Goal: Task Accomplishment & Management: Complete application form

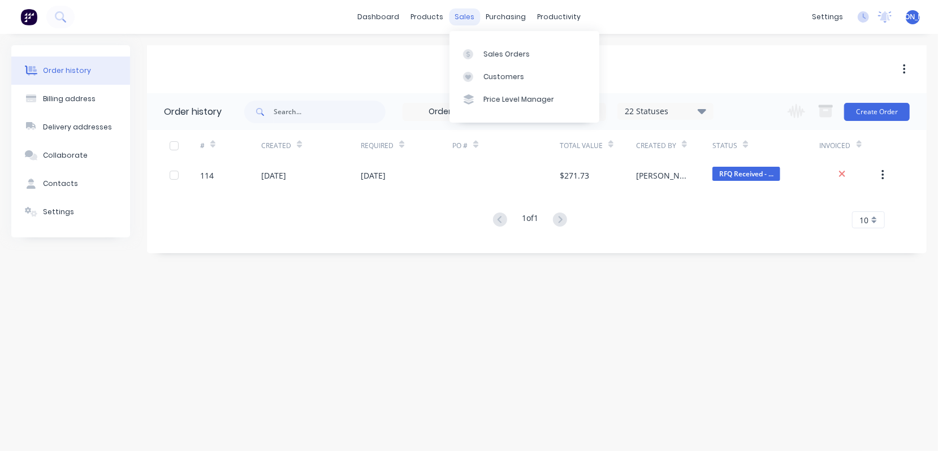
click at [465, 18] on div "sales" at bounding box center [464, 16] width 31 height 17
click at [484, 53] on div "Sales Orders" at bounding box center [506, 54] width 46 height 10
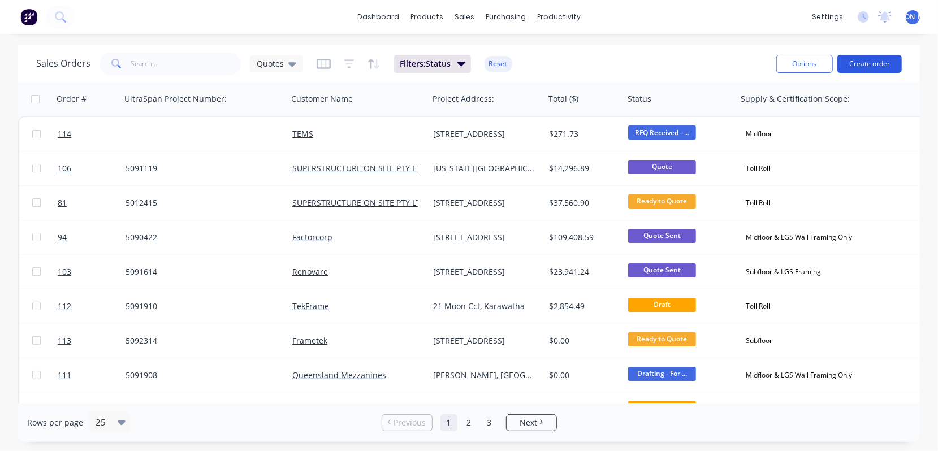
click at [881, 64] on button "Create order" at bounding box center [869, 64] width 64 height 18
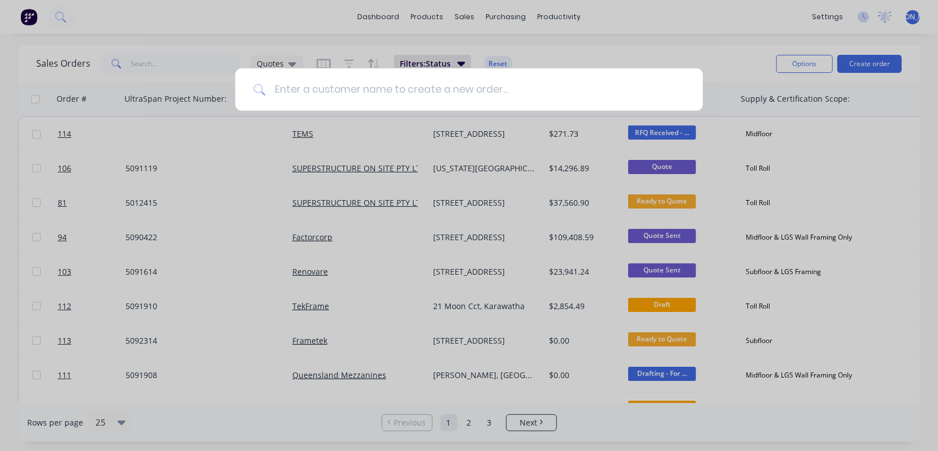
click at [392, 88] on input at bounding box center [474, 89] width 419 height 42
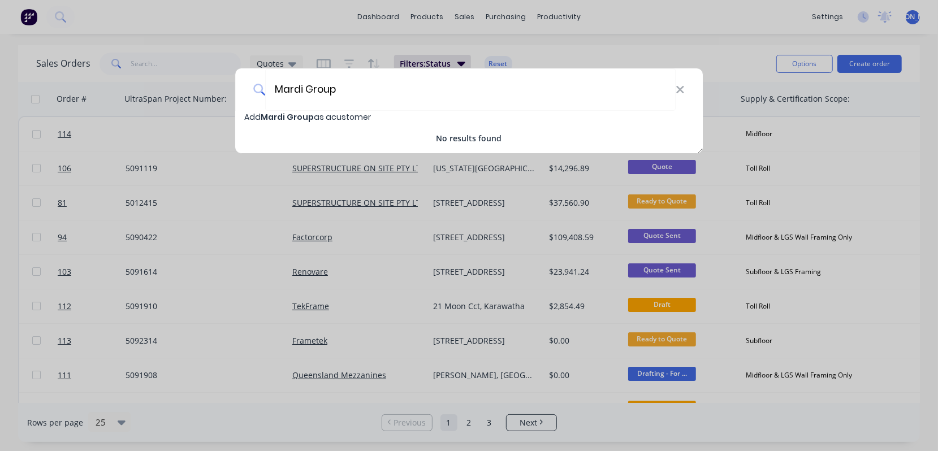
type input "Mardi Group"
click at [286, 114] on span "Mardi Group" at bounding box center [287, 116] width 53 height 11
select select "AU"
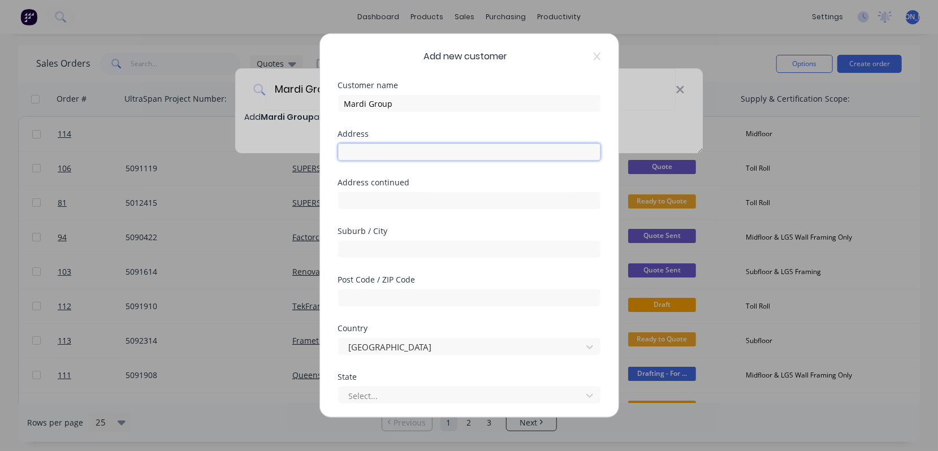
click at [414, 152] on input "text" at bounding box center [469, 152] width 262 height 17
click at [415, 154] on input "[STREET_ADDRESS][PERSON_NAME]" at bounding box center [469, 152] width 262 height 17
type input "[STREET_ADDRESS][PERSON_NAME]"
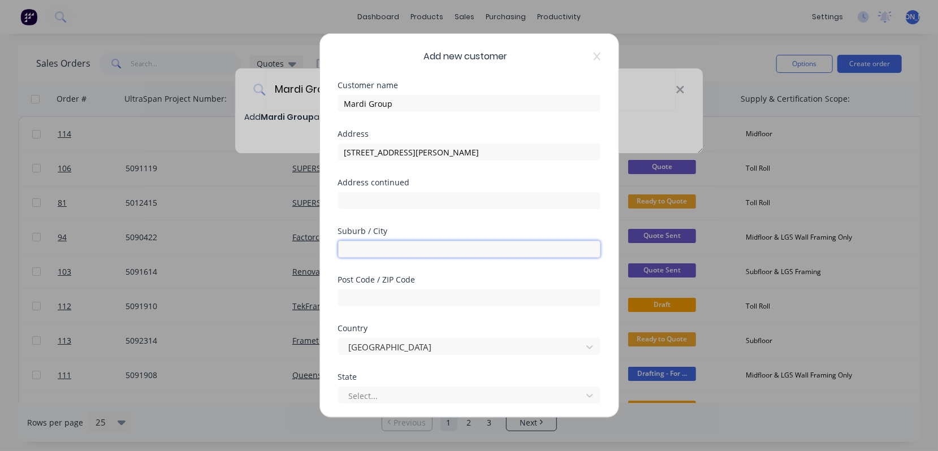
click at [367, 250] on input "text" at bounding box center [469, 249] width 262 height 17
type input "Narangba"
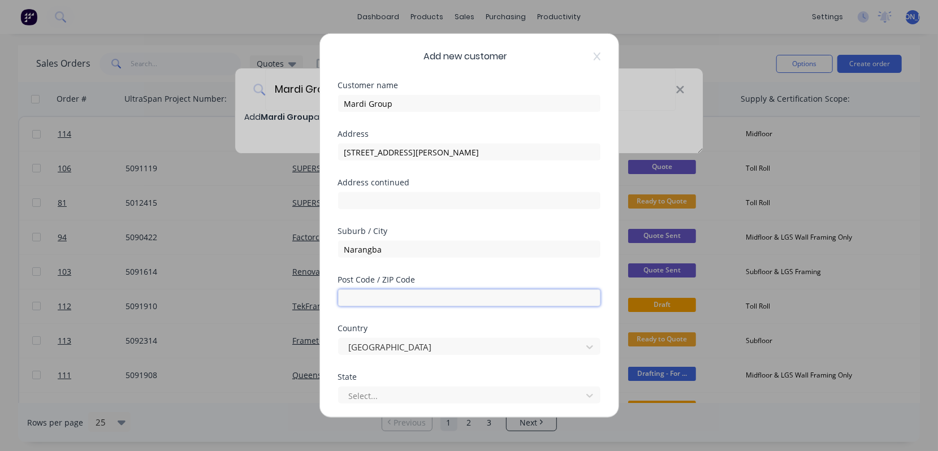
click at [447, 302] on input "text" at bounding box center [469, 297] width 262 height 17
type input "4"
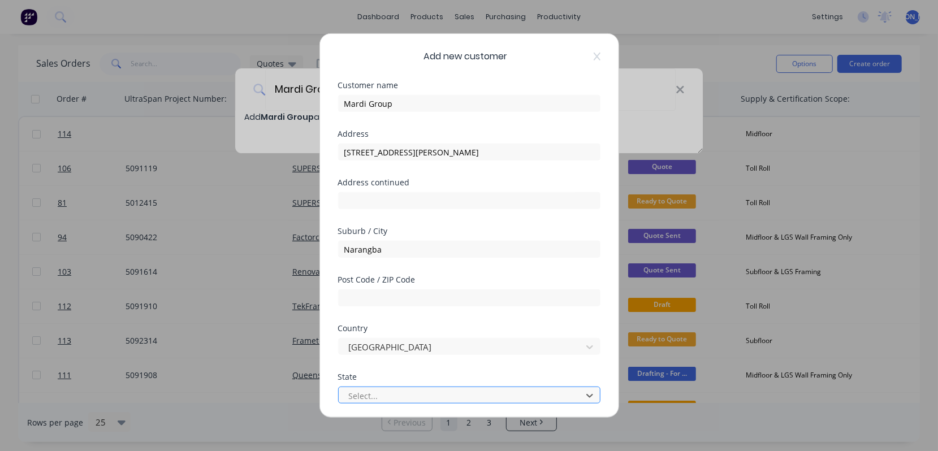
click at [445, 393] on div at bounding box center [462, 395] width 228 height 14
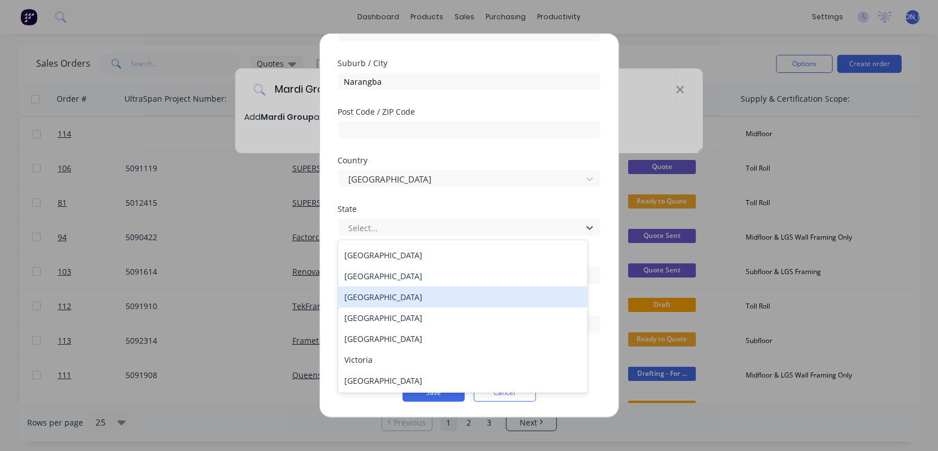
click at [417, 304] on div "[GEOGRAPHIC_DATA]" at bounding box center [463, 297] width 250 height 21
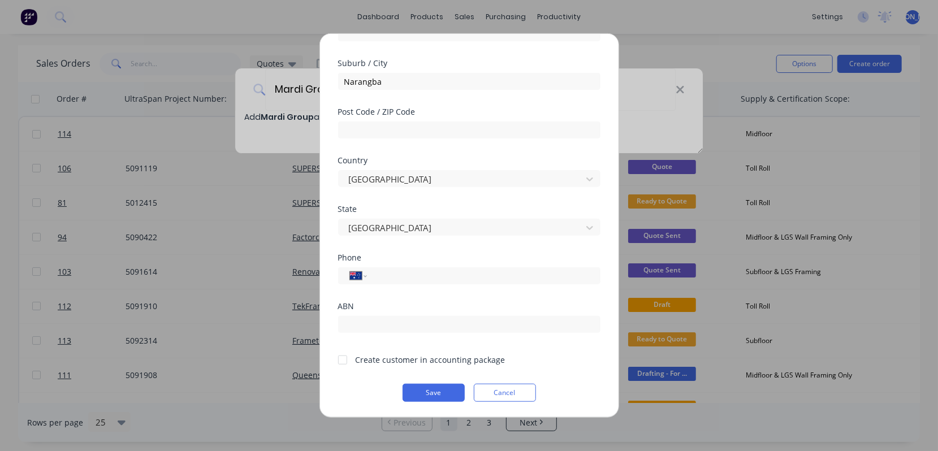
click at [345, 360] on div at bounding box center [342, 359] width 23 height 23
click at [421, 393] on button "Save" at bounding box center [433, 393] width 62 height 18
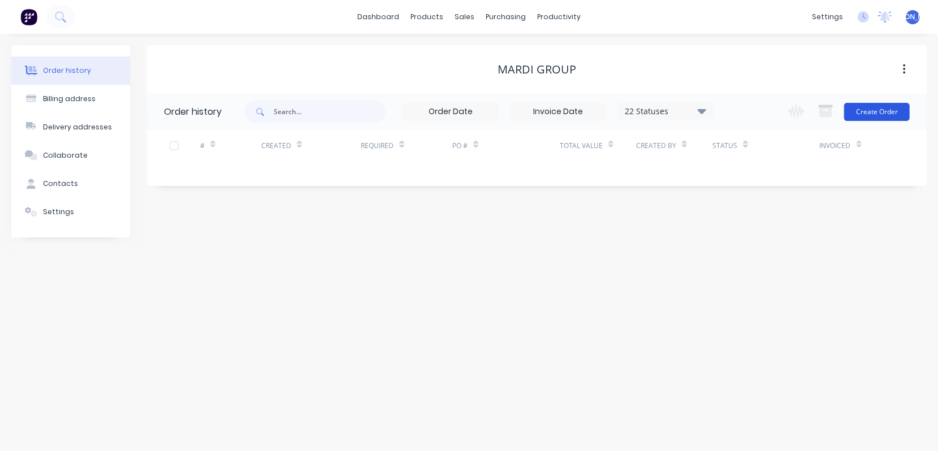
click at [891, 116] on button "Create Order" at bounding box center [877, 112] width 66 height 18
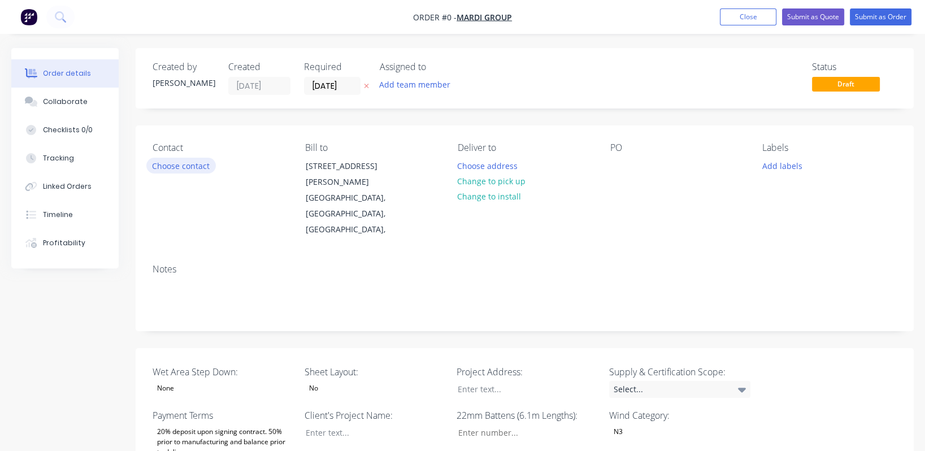
click at [174, 163] on button "Choose contact" at bounding box center [181, 165] width 70 height 15
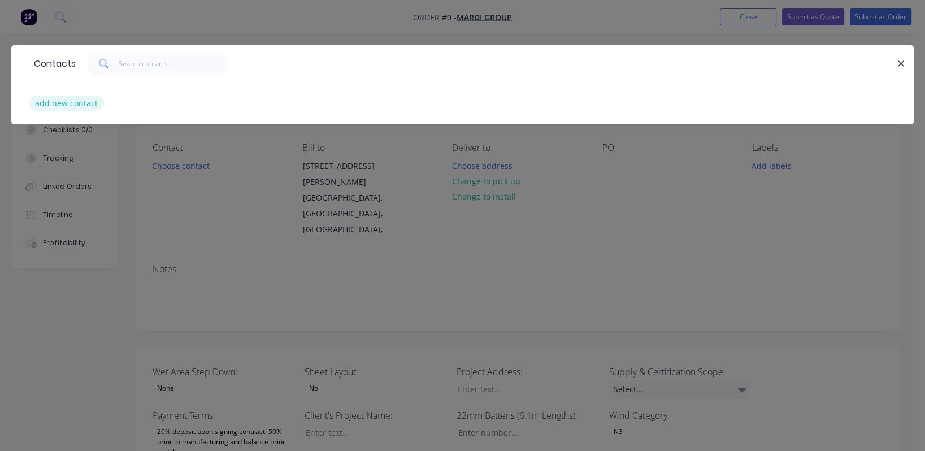
click at [71, 99] on button "add new contact" at bounding box center [66, 103] width 75 height 15
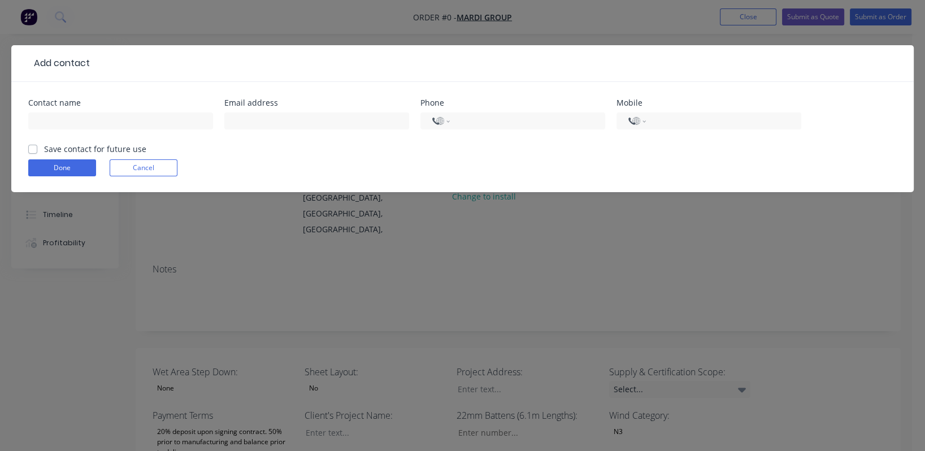
select select "AU"
click at [70, 125] on input "text" at bounding box center [120, 120] width 185 height 17
type input "Sid"
click at [248, 115] on input "text" at bounding box center [316, 120] width 185 height 17
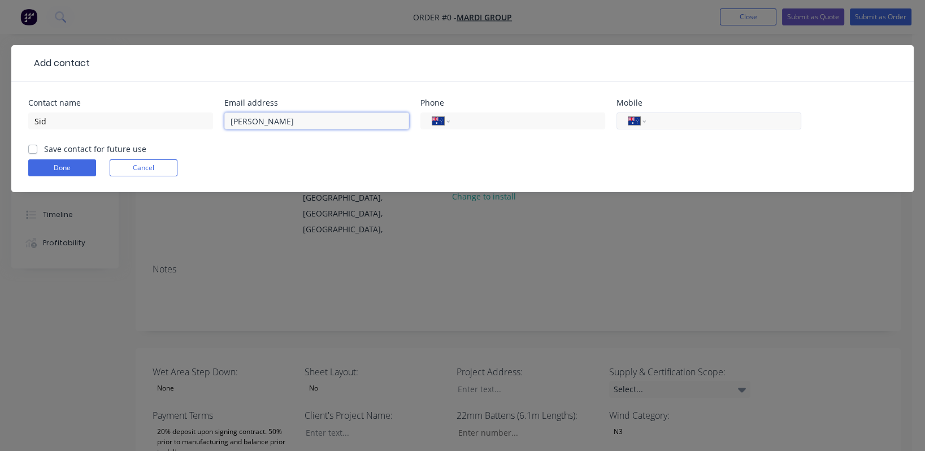
type input "[PERSON_NAME]"
click at [729, 124] on input "tel" at bounding box center [722, 121] width 136 height 13
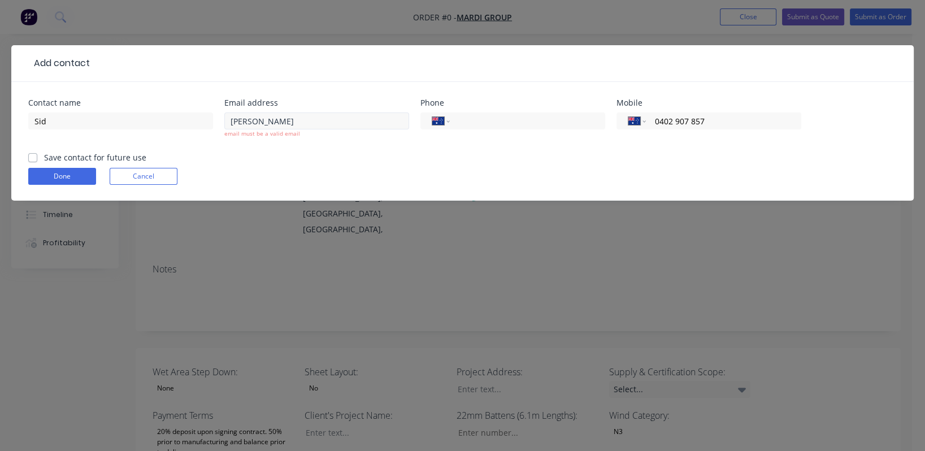
type input "0402 907 857"
click at [294, 124] on input "[PERSON_NAME]" at bounding box center [316, 120] width 185 height 17
drag, startPoint x: 258, startPoint y: 123, endPoint x: 210, endPoint y: 121, distance: 48.1
click at [210, 121] on div "Contact name Sid Email address [PERSON_NAME] email must be a valid email Phone …" at bounding box center [462, 125] width 869 height 53
click at [145, 123] on input "Sid" at bounding box center [120, 120] width 185 height 17
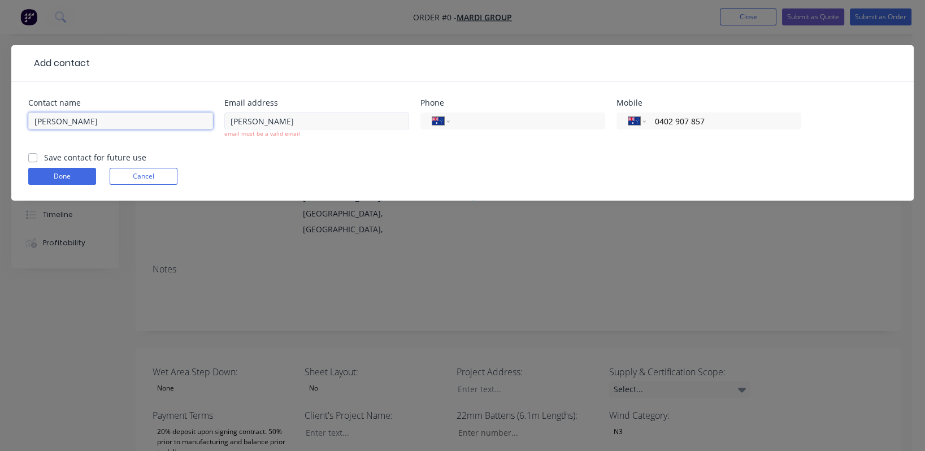
type input "[PERSON_NAME]"
drag, startPoint x: 254, startPoint y: 121, endPoint x: 202, endPoint y: 115, distance: 51.8
click at [207, 119] on div "Contact name [PERSON_NAME] Email address [PERSON_NAME] email must be a valid em…" at bounding box center [462, 125] width 869 height 53
type input "[PERSON_NAME][EMAIL_ADDRESS][DOMAIN_NAME]"
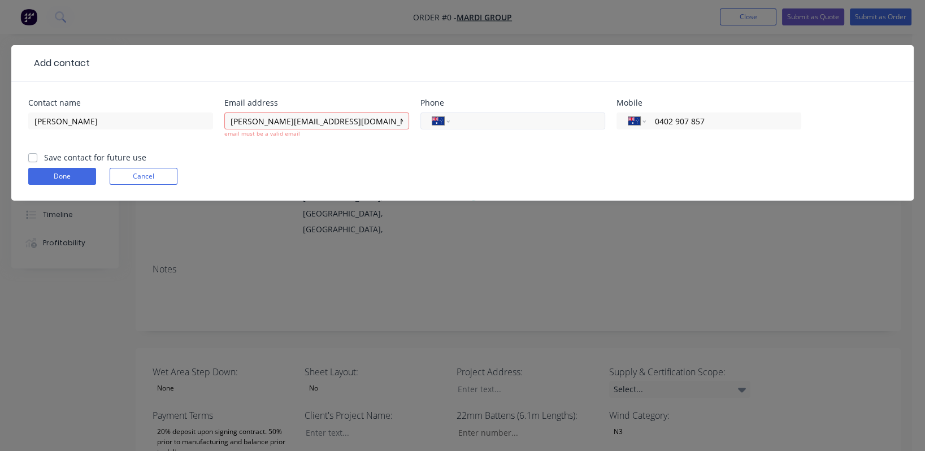
click at [489, 125] on input "tel" at bounding box center [526, 121] width 136 height 13
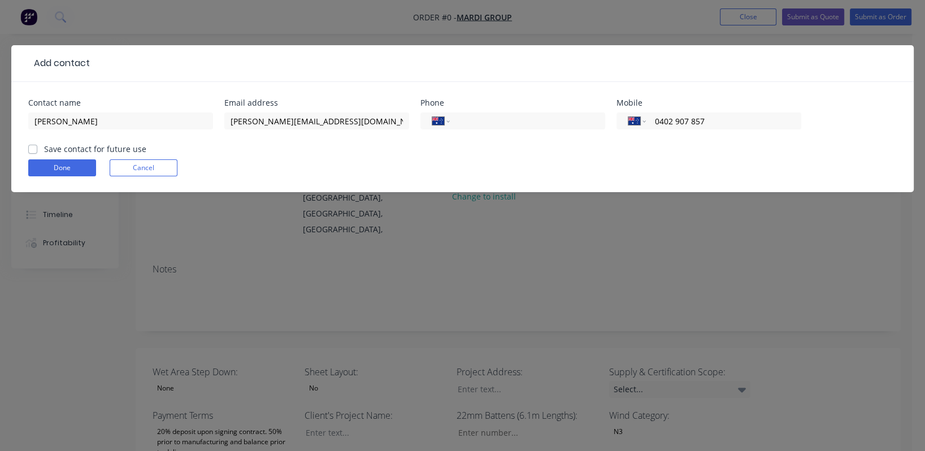
click at [37, 149] on div "Save contact for future use" at bounding box center [87, 149] width 118 height 12
click at [44, 148] on label "Save contact for future use" at bounding box center [95, 149] width 102 height 12
click at [34, 148] on input "Save contact for future use" at bounding box center [32, 148] width 9 height 11
checkbox input "true"
click at [65, 168] on button "Done" at bounding box center [62, 167] width 68 height 17
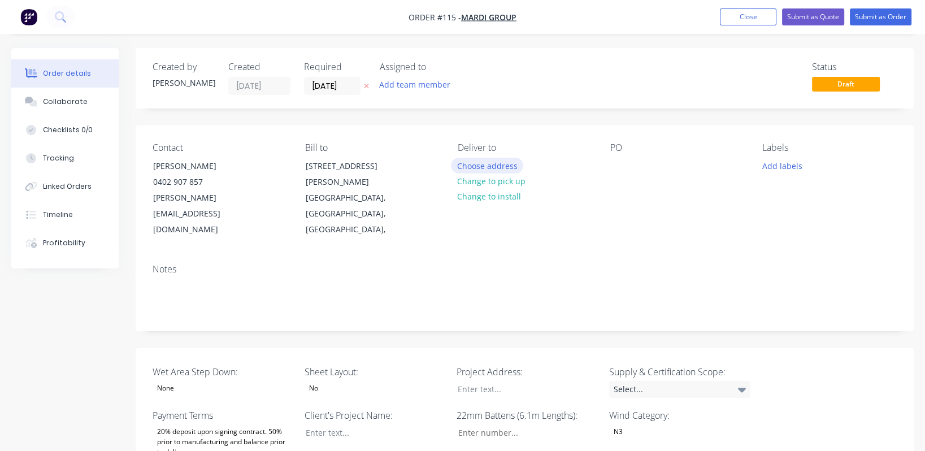
click at [519, 163] on button "Choose address" at bounding box center [487, 165] width 72 height 15
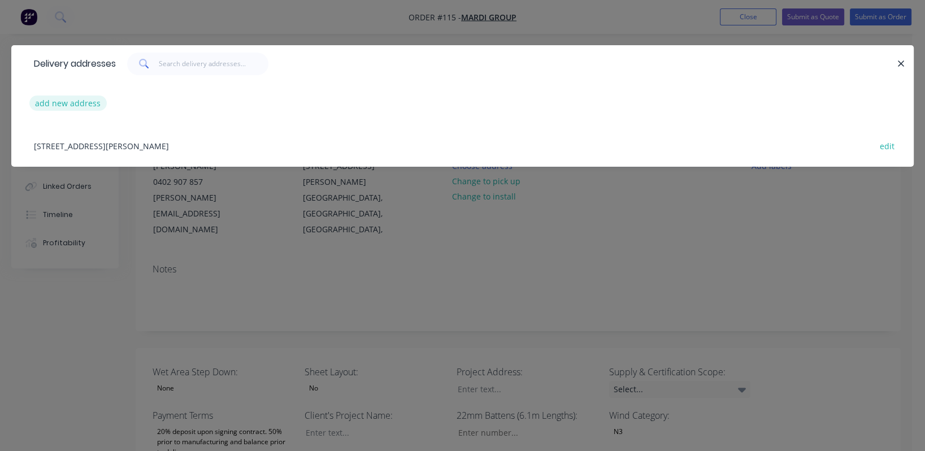
click at [88, 106] on button "add new address" at bounding box center [67, 103] width 77 height 15
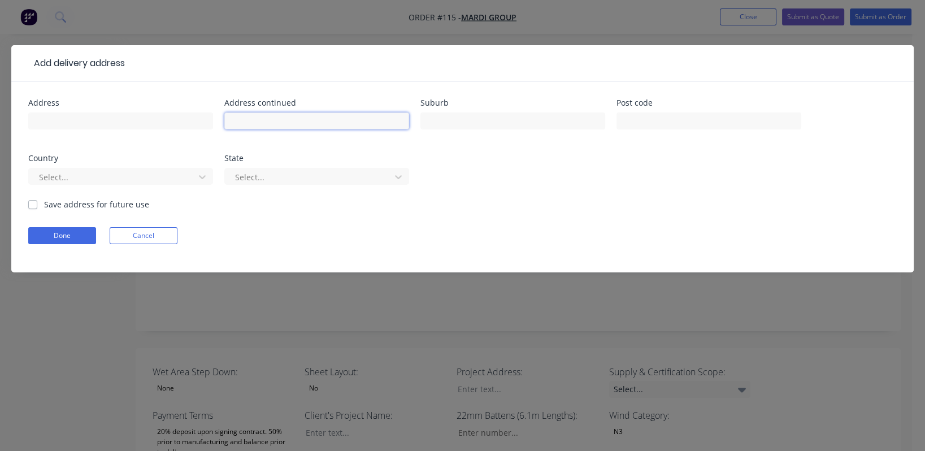
click at [257, 117] on input "text" at bounding box center [316, 120] width 185 height 17
type input "Beacon St"
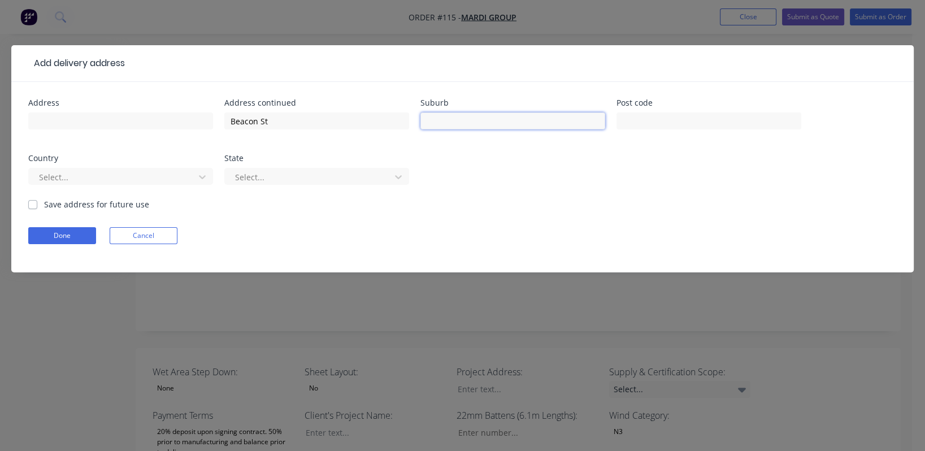
click at [483, 121] on input "text" at bounding box center [513, 120] width 185 height 17
type input "Morayfield"
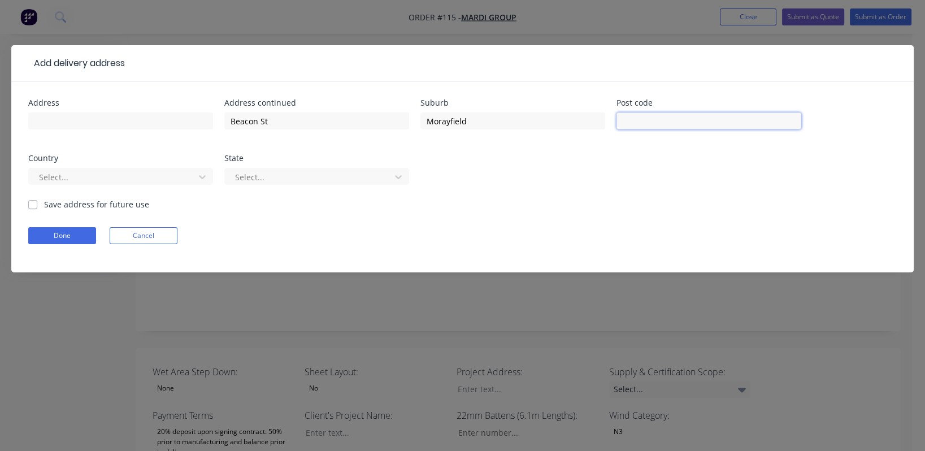
click at [685, 119] on input "text" at bounding box center [709, 120] width 185 height 17
type input "4506"
click at [75, 172] on div at bounding box center [113, 177] width 151 height 14
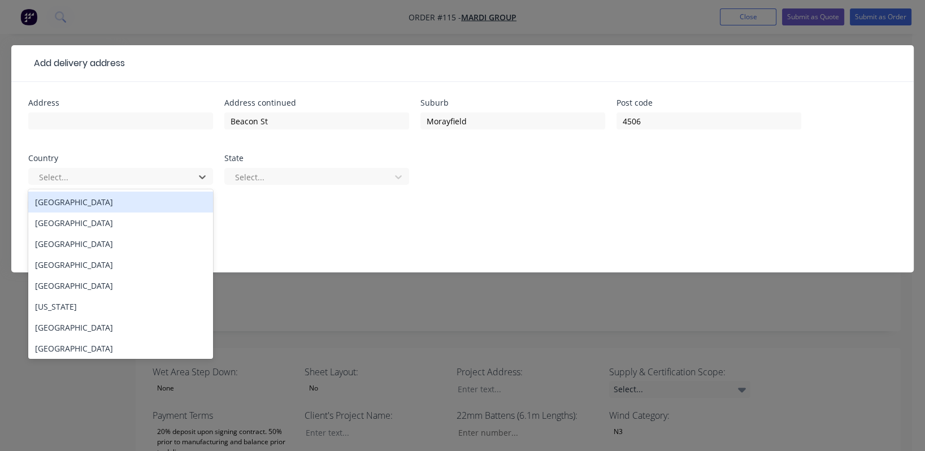
click at [77, 204] on div "[GEOGRAPHIC_DATA]" at bounding box center [120, 202] width 185 height 21
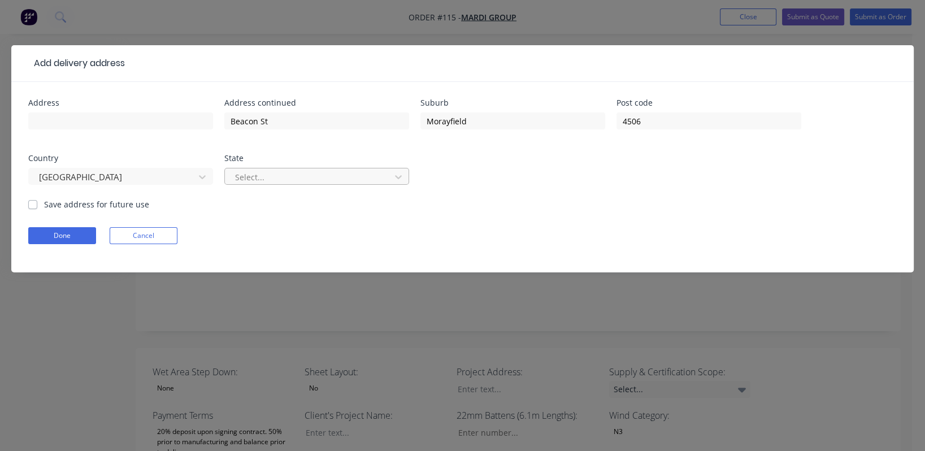
click at [271, 175] on div at bounding box center [309, 177] width 151 height 14
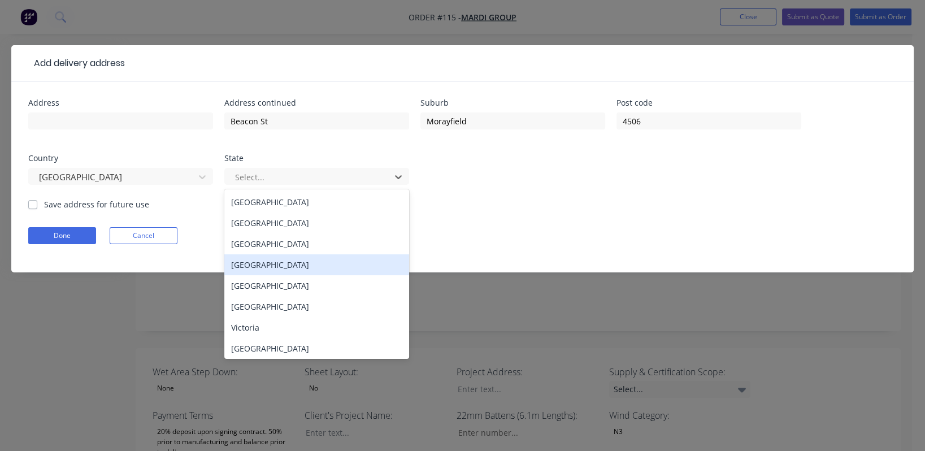
click at [304, 268] on div "[GEOGRAPHIC_DATA]" at bounding box center [316, 264] width 185 height 21
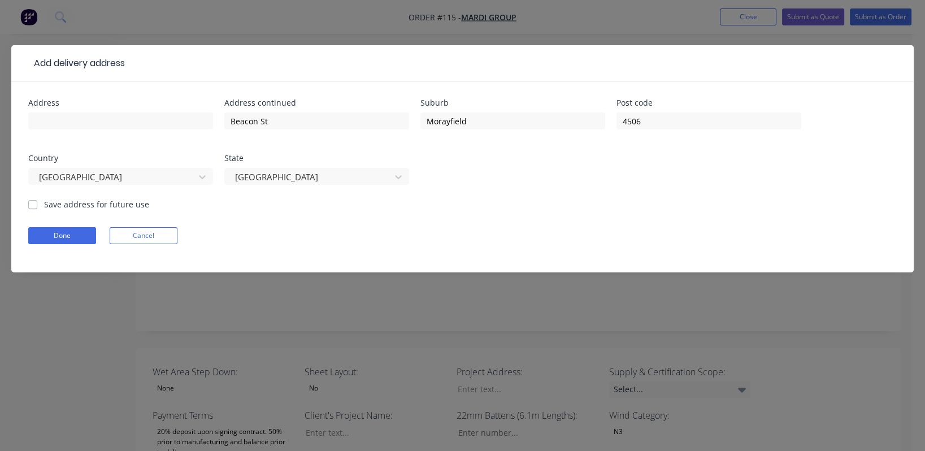
click at [61, 206] on label "Save address for future use" at bounding box center [96, 204] width 105 height 12
click at [37, 206] on input "Save address for future use" at bounding box center [32, 203] width 9 height 11
checkbox input "true"
click at [62, 238] on button "Done" at bounding box center [62, 235] width 68 height 17
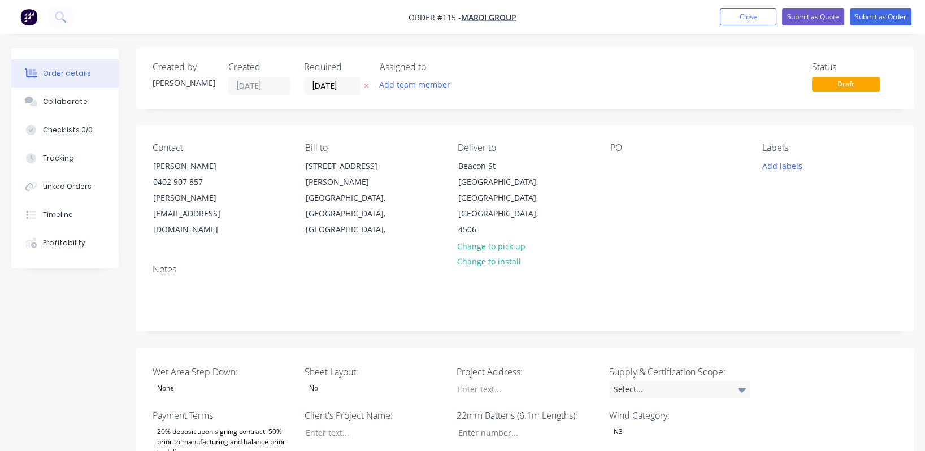
click at [333, 381] on div "No" at bounding box center [375, 388] width 141 height 15
click at [340, 401] on button "Yes" at bounding box center [390, 401] width 170 height 23
click at [233, 381] on div "None" at bounding box center [223, 388] width 141 height 15
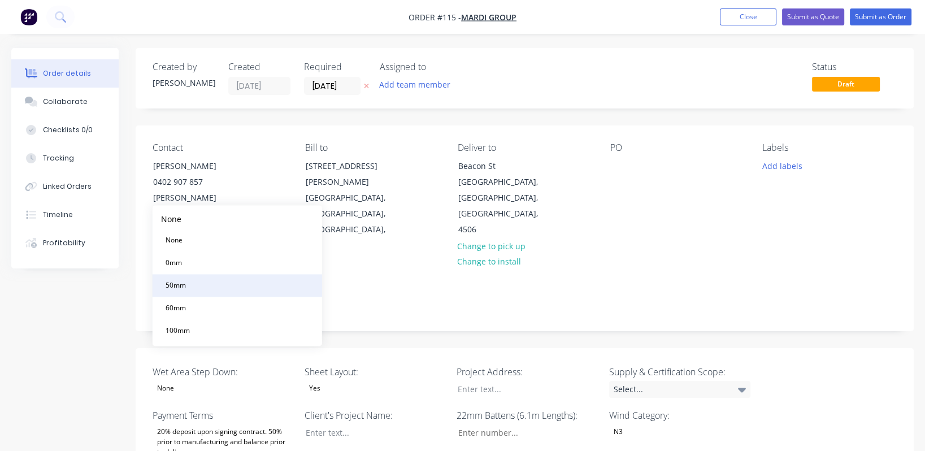
click at [189, 284] on div "50mm" at bounding box center [175, 285] width 29 height 15
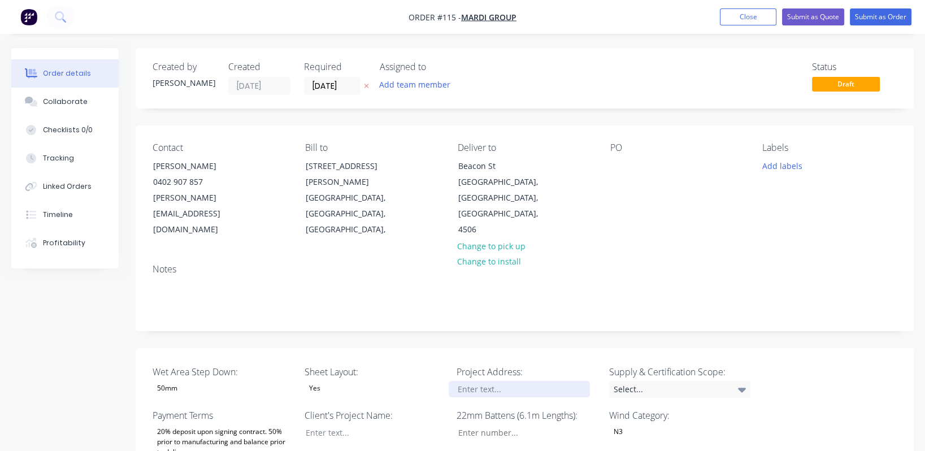
click at [513, 381] on div at bounding box center [519, 389] width 141 height 16
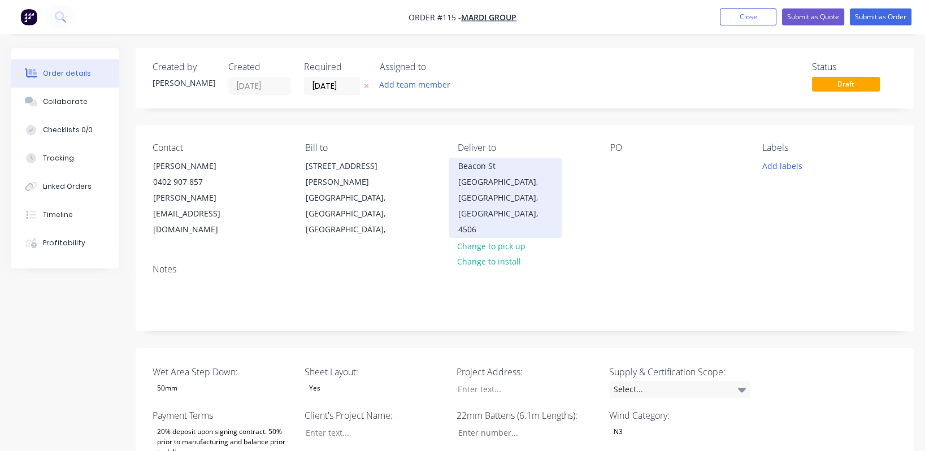
click at [488, 168] on div "Beacon St" at bounding box center [505, 166] width 94 height 16
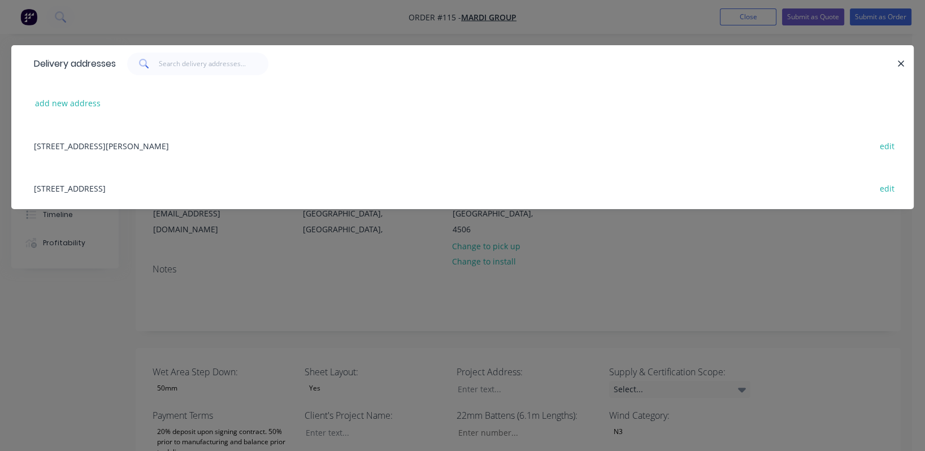
click at [93, 186] on div "[STREET_ADDRESS] edit" at bounding box center [462, 188] width 869 height 42
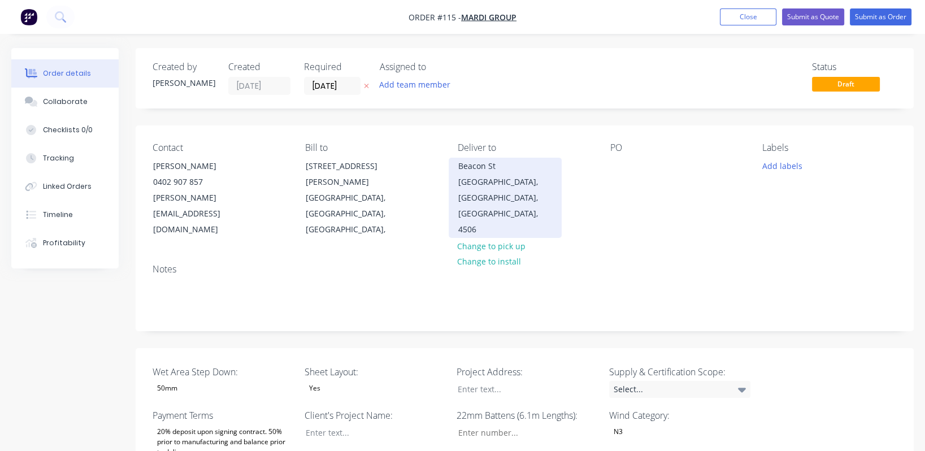
click at [503, 184] on div "[GEOGRAPHIC_DATA], [GEOGRAPHIC_DATA], [GEOGRAPHIC_DATA], 4506" at bounding box center [505, 205] width 94 height 63
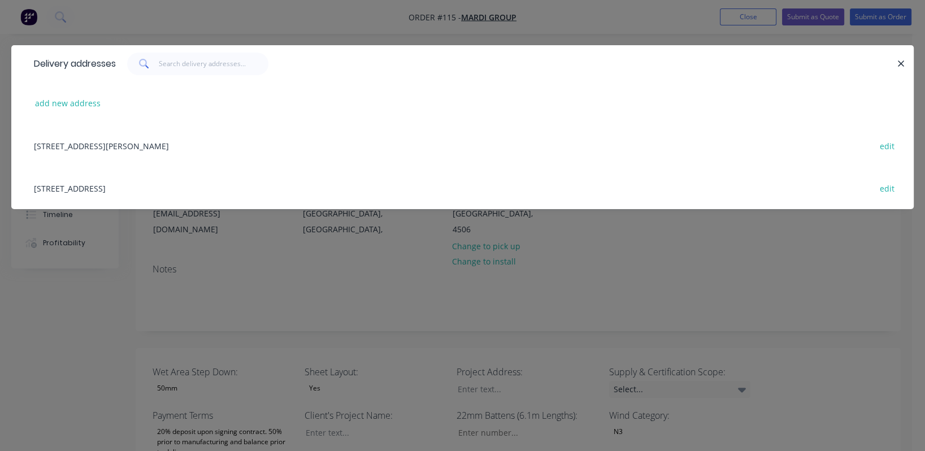
click at [874, 197] on div "[STREET_ADDRESS] edit" at bounding box center [462, 188] width 869 height 42
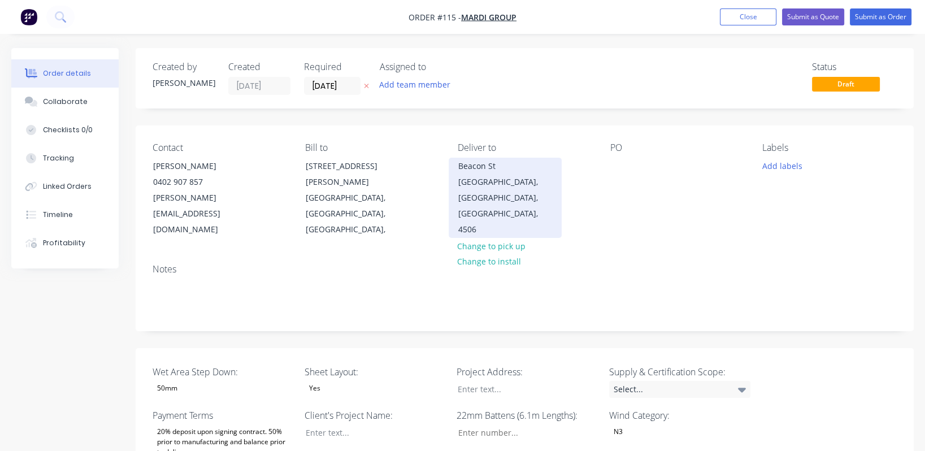
click at [495, 168] on div "Beacon St" at bounding box center [505, 166] width 94 height 16
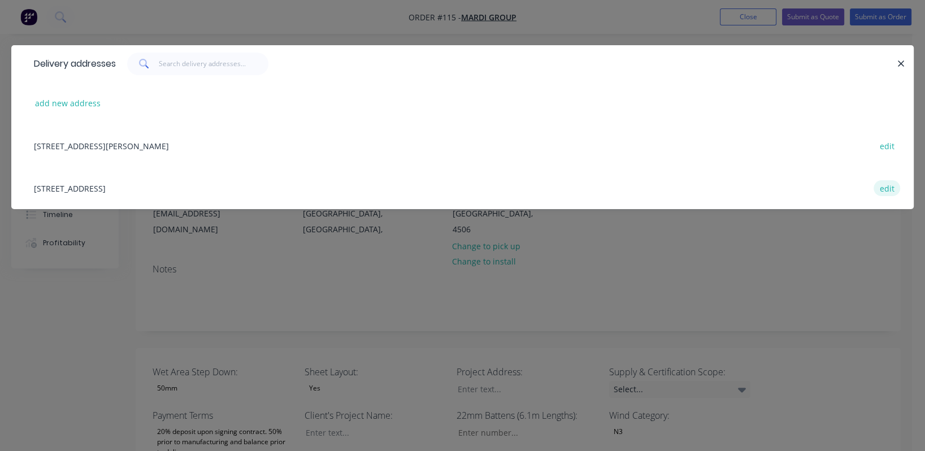
click at [894, 187] on button "edit" at bounding box center [887, 187] width 27 height 15
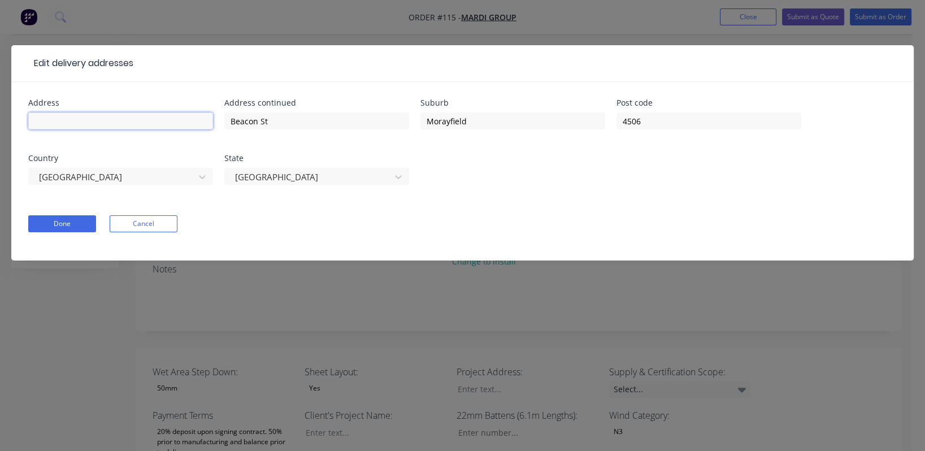
click at [48, 122] on input "text" at bounding box center [120, 120] width 185 height 17
type input "58"
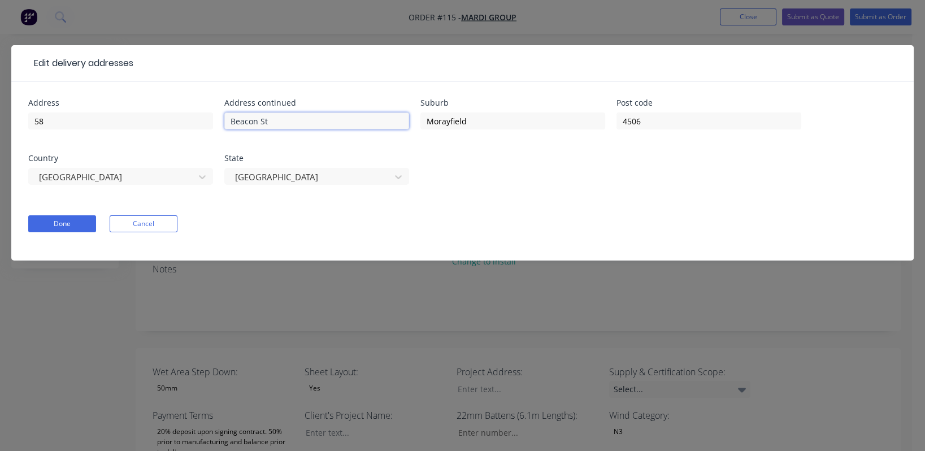
click at [303, 120] on input "Beacon St" at bounding box center [316, 120] width 185 height 17
click at [57, 216] on button "Done" at bounding box center [62, 223] width 68 height 17
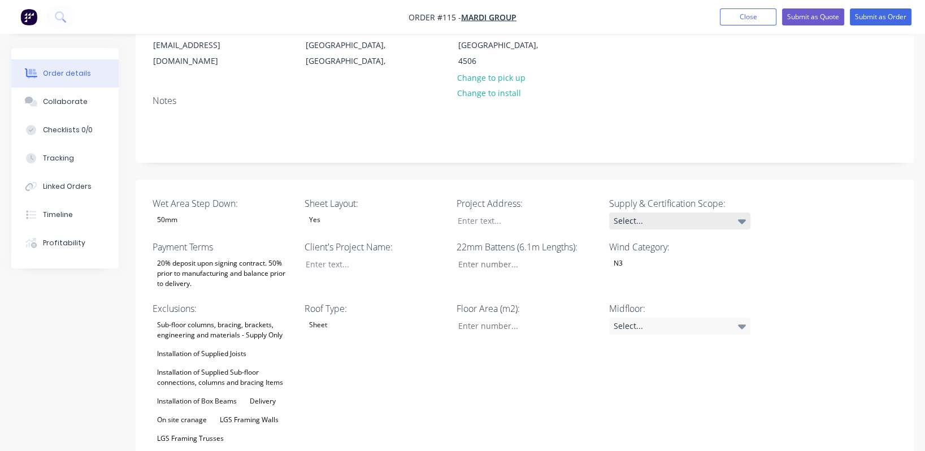
scroll to position [168, 0]
click at [732, 213] on div "Select..." at bounding box center [679, 221] width 141 height 17
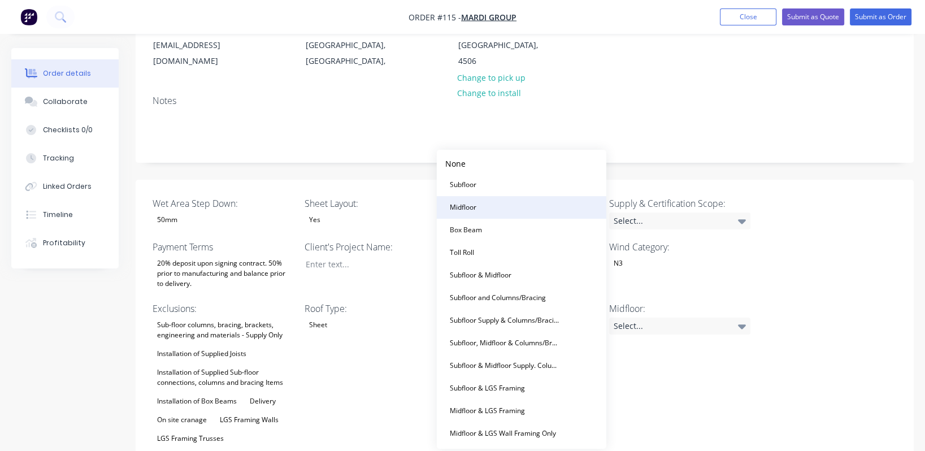
click at [467, 206] on div "Midfloor" at bounding box center [463, 207] width 36 height 15
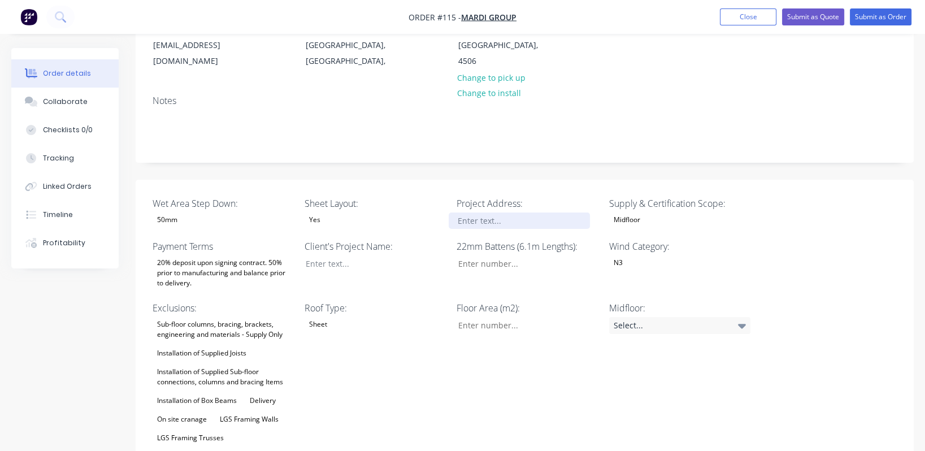
click at [492, 213] on div at bounding box center [519, 221] width 141 height 16
click at [491, 255] on input "Wet Area Step Down:" at bounding box center [523, 263] width 149 height 17
click at [339, 255] on div at bounding box center [367, 263] width 141 height 16
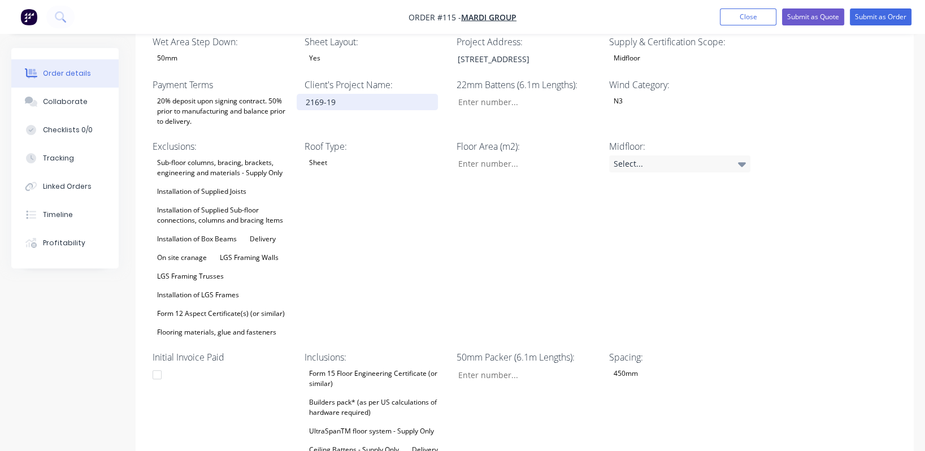
scroll to position [331, 0]
click at [236, 249] on div "LGS Framing Walls" at bounding box center [249, 256] width 68 height 15
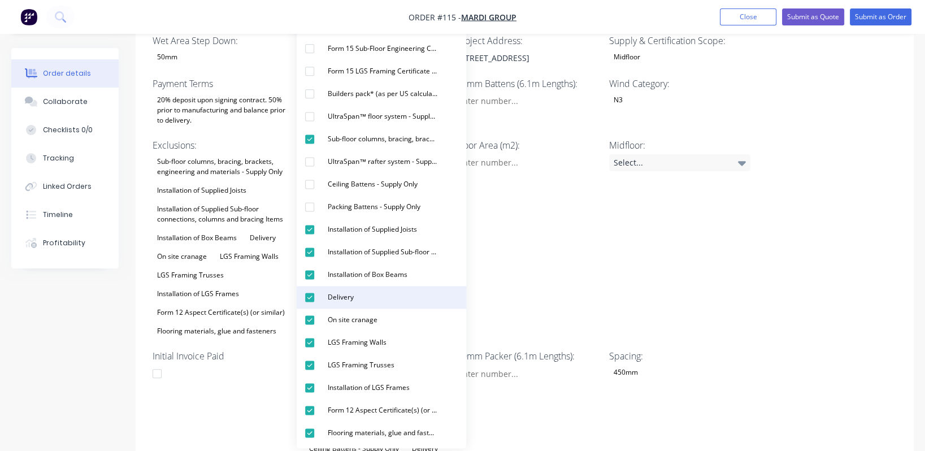
click at [352, 301] on div "Delivery" at bounding box center [340, 297] width 35 height 15
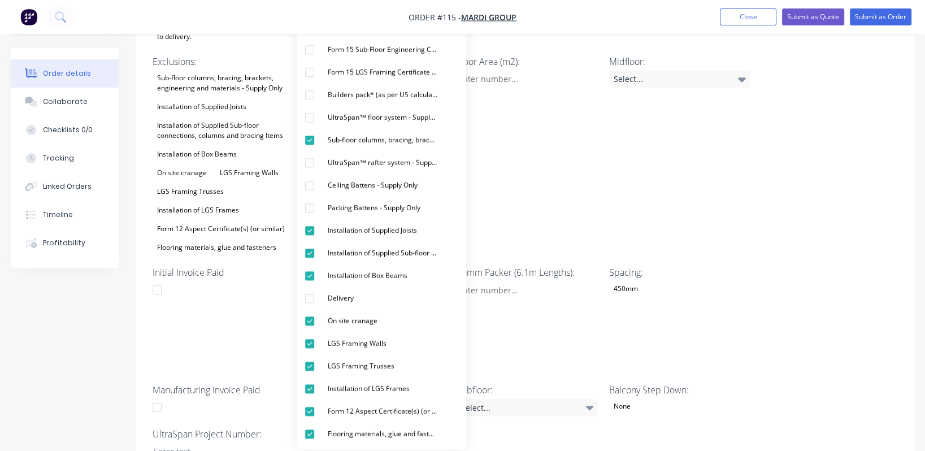
scroll to position [416, 0]
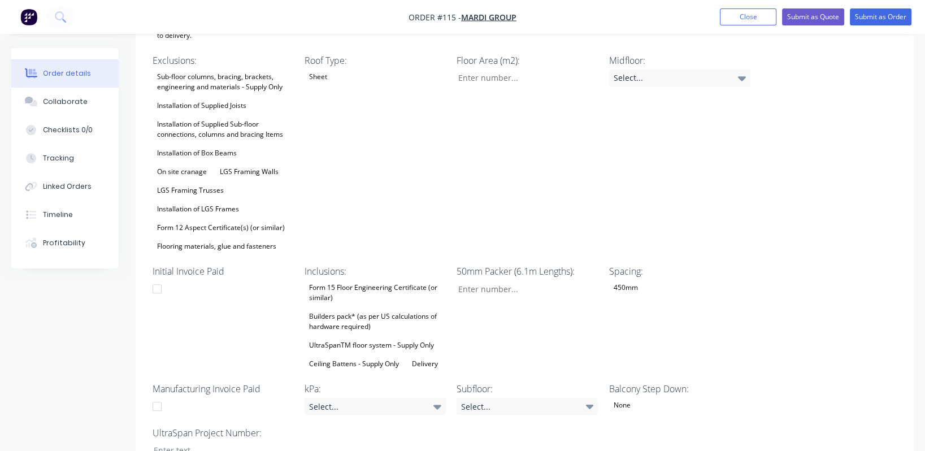
click at [733, 330] on div "Spacing: 450mm" at bounding box center [679, 318] width 141 height 107
click at [374, 309] on div "Builders pack* (as per US calculations of hardware required)" at bounding box center [375, 321] width 141 height 25
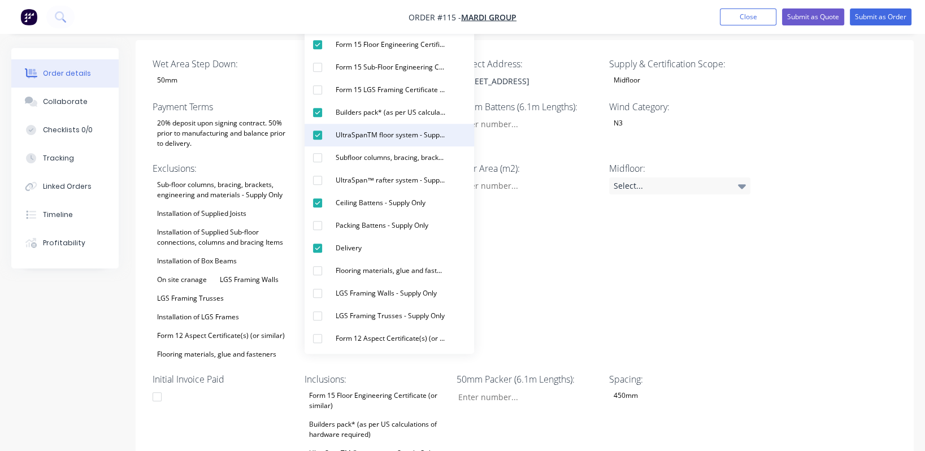
scroll to position [307, 0]
click at [787, 319] on div "Wet Area Step Down: 50mm Sheet Layout: Yes Project Address: [STREET_ADDRESS] Su…" at bounding box center [525, 312] width 778 height 543
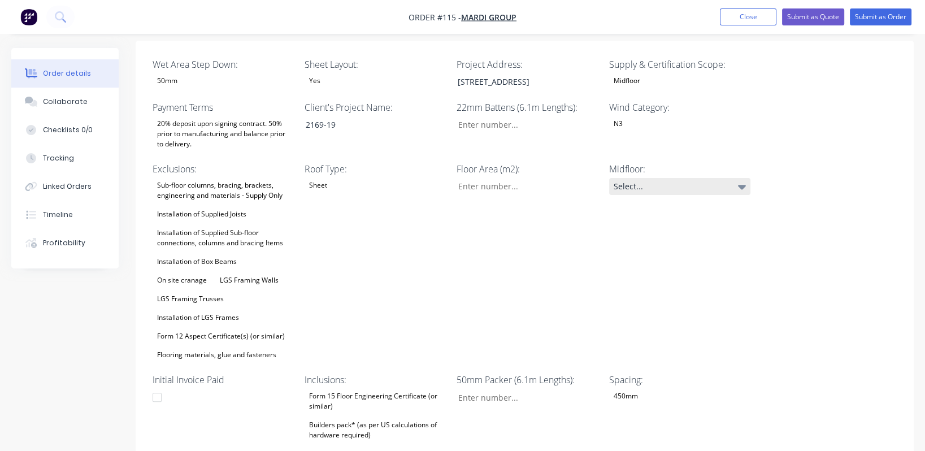
click at [739, 180] on icon at bounding box center [742, 186] width 8 height 12
click at [768, 344] on div "Wet Area Step Down: 50mm Sheet Layout: Yes Project Address: [STREET_ADDRESS] Su…" at bounding box center [525, 312] width 778 height 543
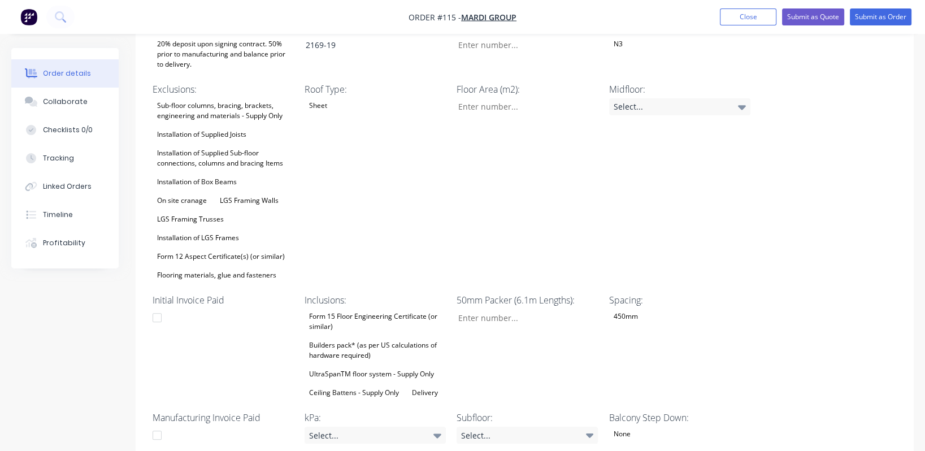
scroll to position [388, 0]
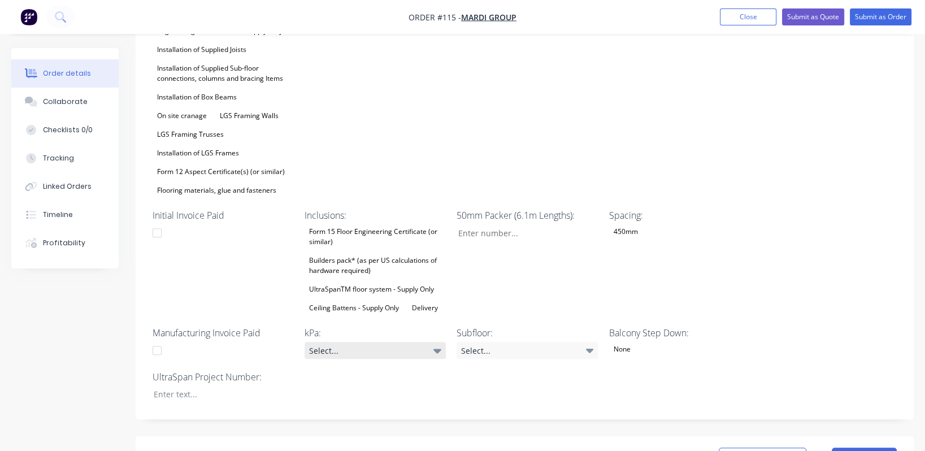
click at [433, 342] on div "Select..." at bounding box center [375, 350] width 141 height 17
click at [382, 363] on button "1.5kPa" at bounding box center [390, 364] width 170 height 23
click at [593, 344] on icon at bounding box center [590, 350] width 8 height 12
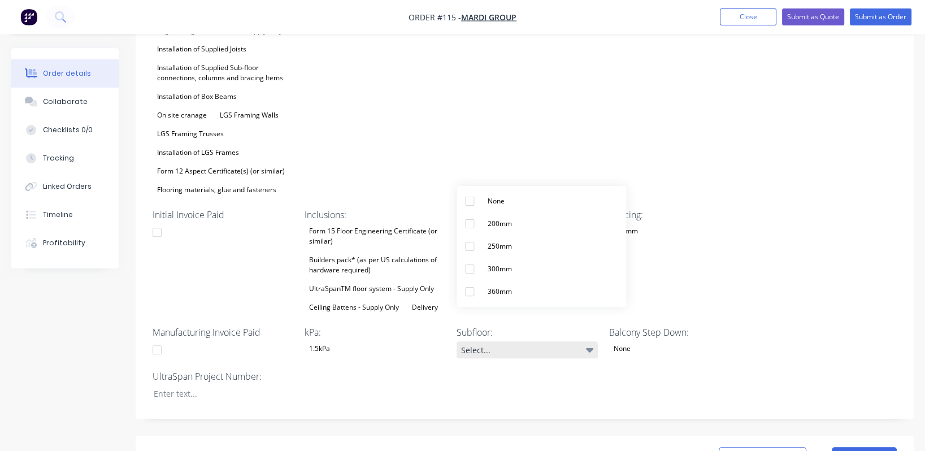
click at [593, 344] on icon at bounding box center [590, 350] width 8 height 12
click at [674, 341] on div "None" at bounding box center [679, 348] width 141 height 15
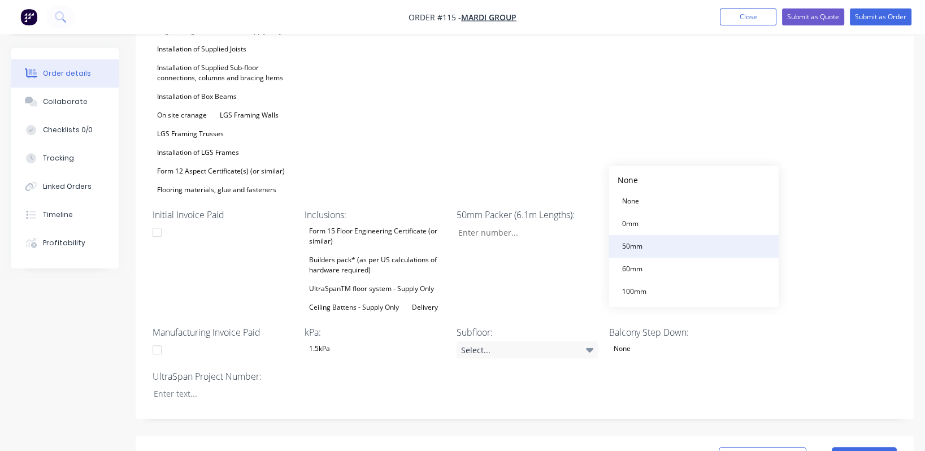
click at [674, 248] on button "50mm" at bounding box center [694, 246] width 170 height 23
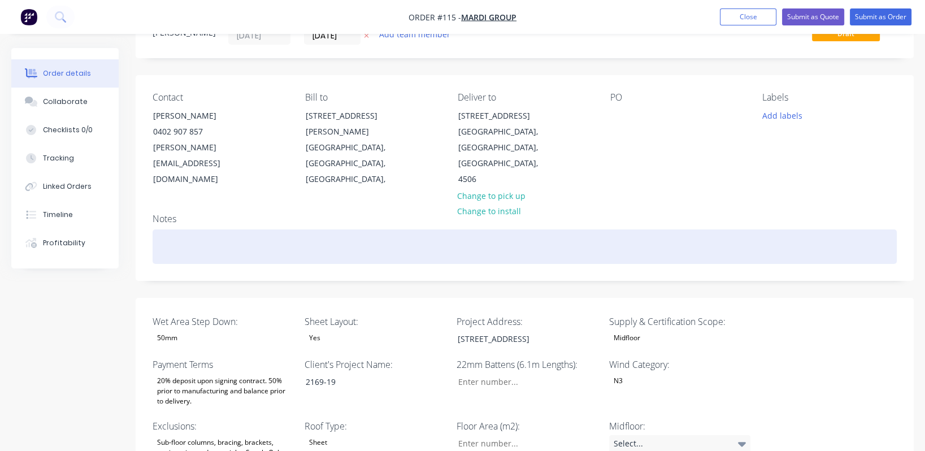
scroll to position [50, 0]
click at [178, 230] on div at bounding box center [525, 247] width 744 height 34
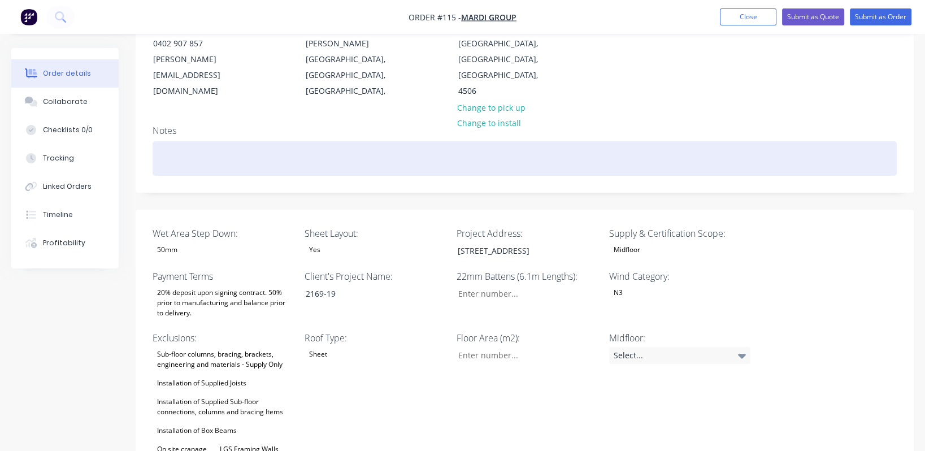
scroll to position [0, 0]
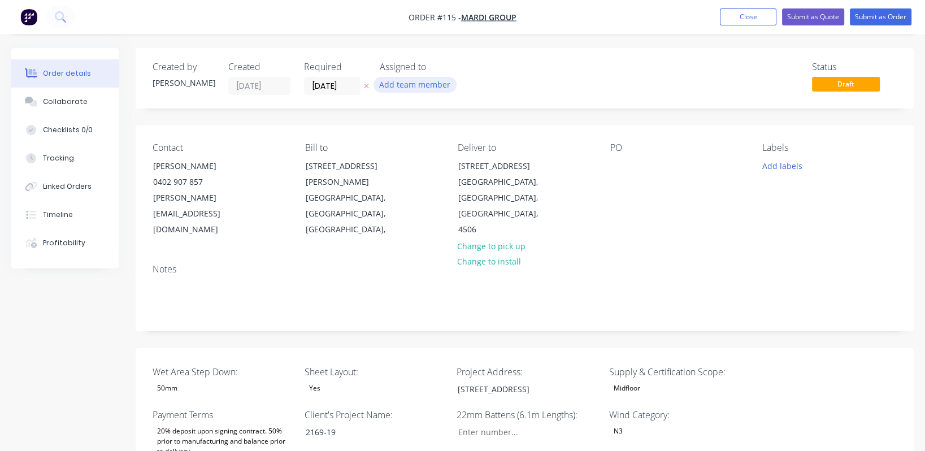
click at [404, 87] on button "Add team member" at bounding box center [415, 84] width 83 height 15
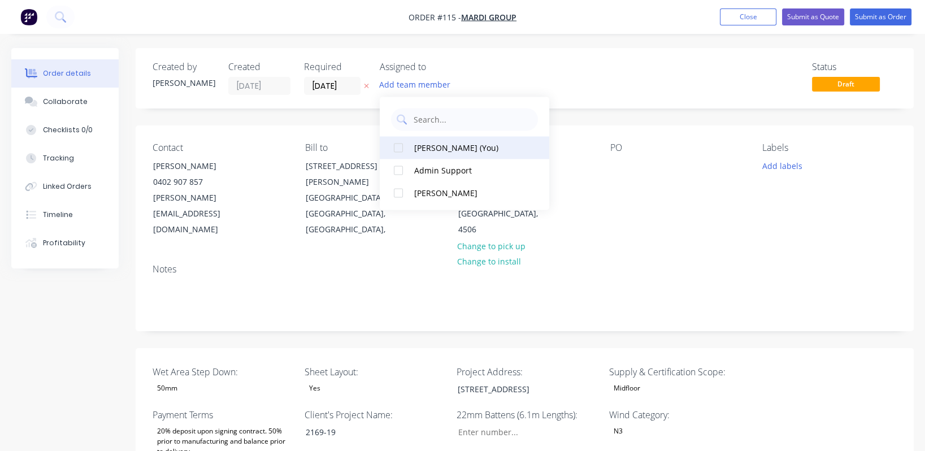
click at [449, 145] on div "[PERSON_NAME] (You)" at bounding box center [470, 148] width 113 height 12
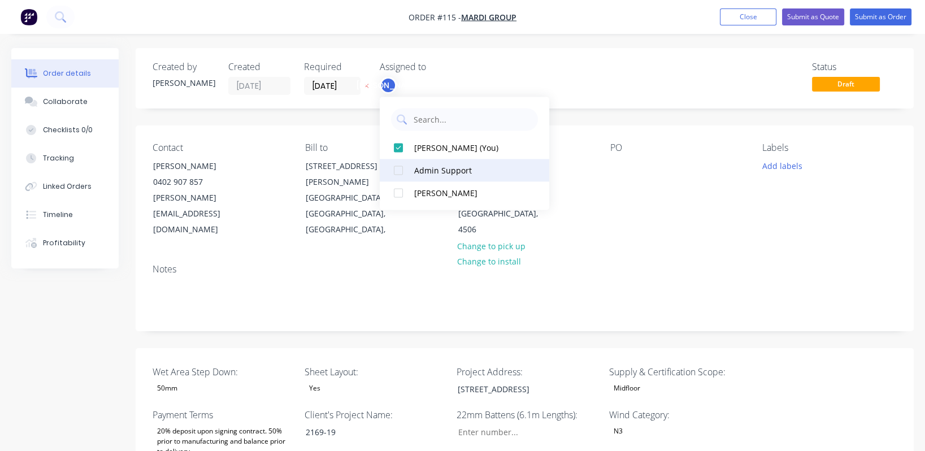
click at [450, 167] on div "Admin Support" at bounding box center [470, 170] width 113 height 12
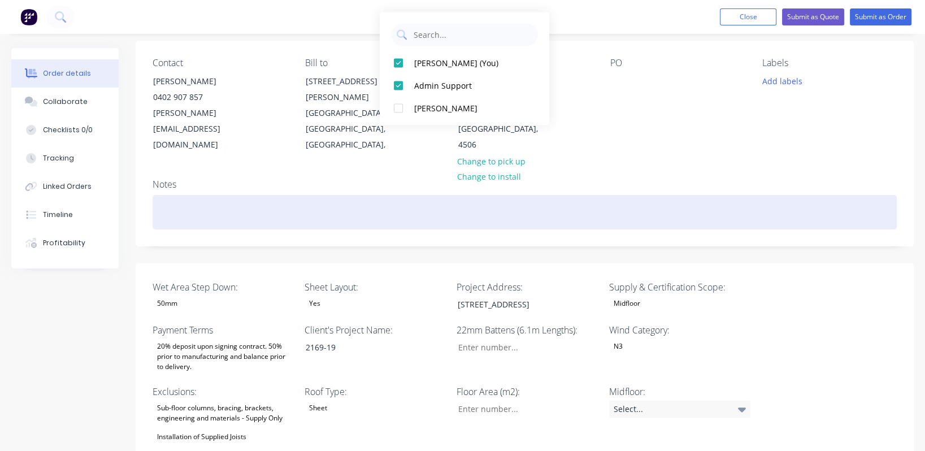
scroll to position [84, 0]
click at [172, 196] on div at bounding box center [525, 213] width 744 height 34
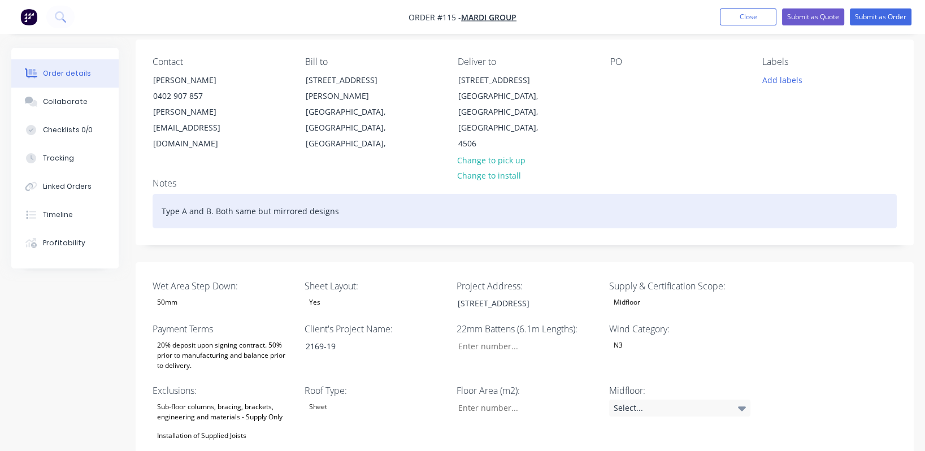
scroll to position [85, 0]
click at [196, 194] on div "Type A and B. Both same but mirrored designs" at bounding box center [525, 211] width 744 height 34
click at [210, 194] on div "Type A and B. Both same but mirrored designs" at bounding box center [525, 211] width 744 height 34
click at [194, 194] on div "Type A. Both same but mirrored designs" at bounding box center [525, 211] width 744 height 34
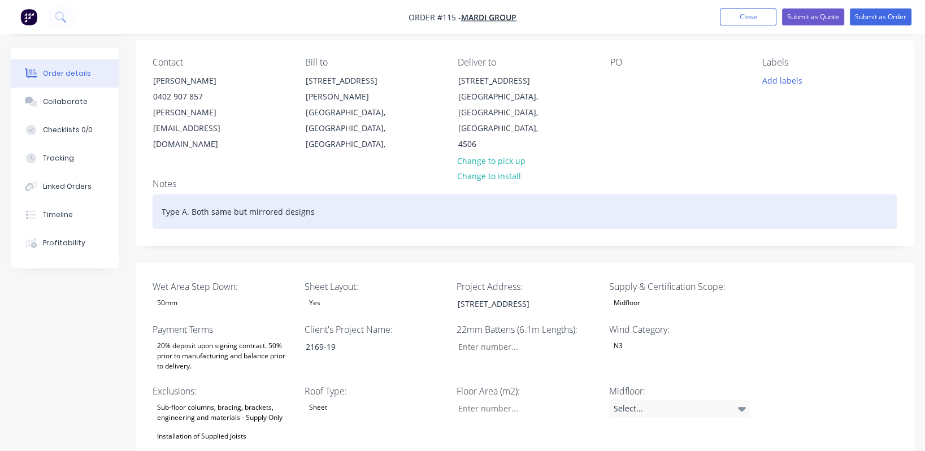
click at [189, 194] on div "Type A. Both same but mirrored designs" at bounding box center [525, 211] width 744 height 34
click at [192, 194] on div "Type A. A + B Both same but mirrored designs" at bounding box center [525, 211] width 744 height 34
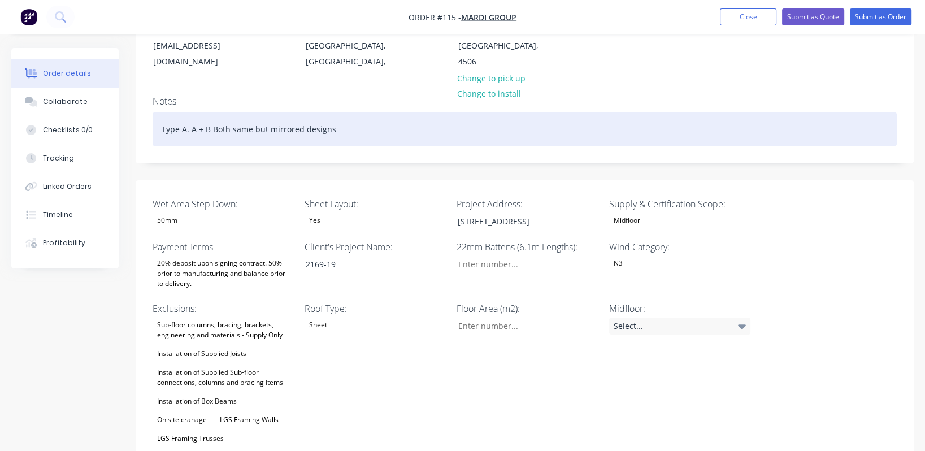
scroll to position [168, 0]
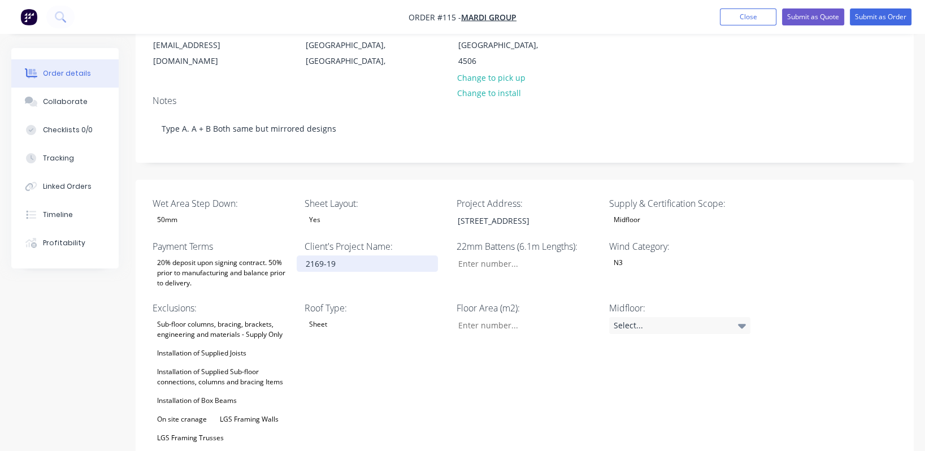
click at [352, 255] on div "2169-19" at bounding box center [367, 263] width 141 height 16
drag, startPoint x: 355, startPoint y: 231, endPoint x: 300, endPoint y: 231, distance: 55.4
click at [300, 255] on div "2169-19" at bounding box center [367, 263] width 141 height 16
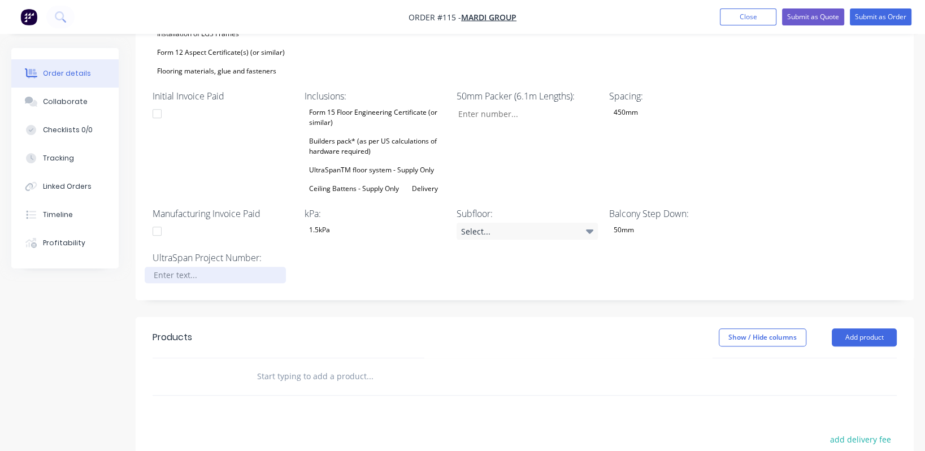
scroll to position [592, 0]
click at [213, 266] on div at bounding box center [215, 274] width 141 height 16
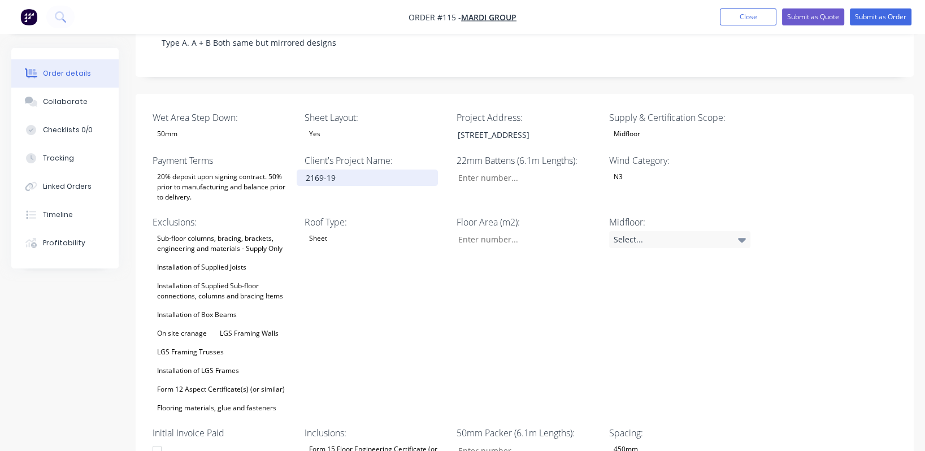
scroll to position [254, 0]
click at [344, 170] on div "2169-19" at bounding box center [367, 178] width 141 height 16
click at [509, 232] on input "Wet Area Step Down:" at bounding box center [523, 240] width 149 height 17
drag, startPoint x: 359, startPoint y: 324, endPoint x: 369, endPoint y: 265, distance: 59.5
click at [360, 323] on div "Roof Type: Sheet" at bounding box center [375, 316] width 141 height 200
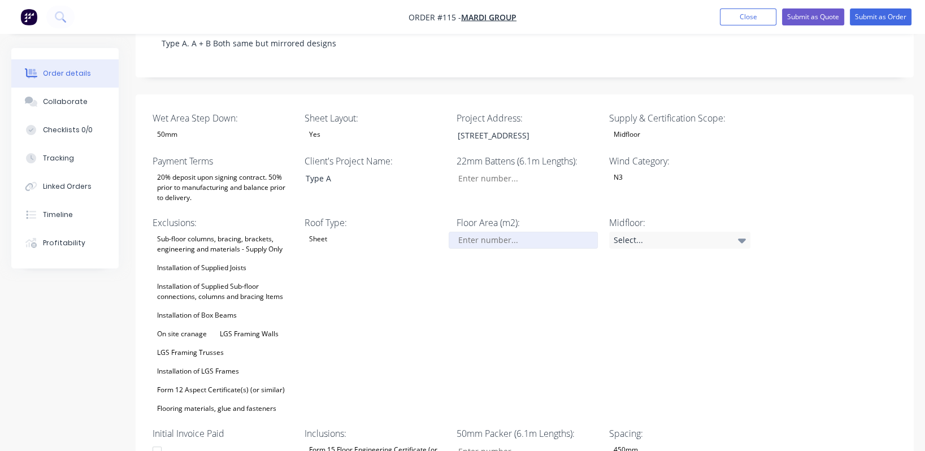
click at [510, 232] on input "Wet Area Step Down:" at bounding box center [523, 240] width 149 height 17
type input "84"
click at [743, 239] on icon at bounding box center [742, 241] width 8 height 5
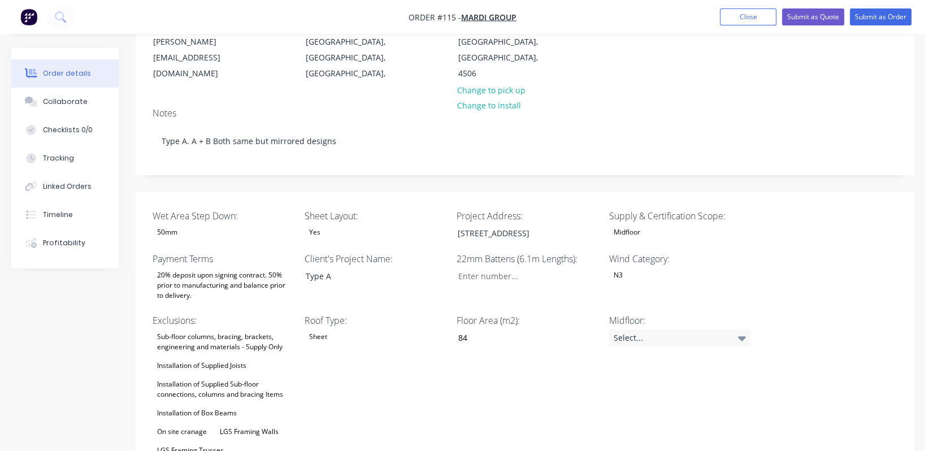
scroll to position [159, 0]
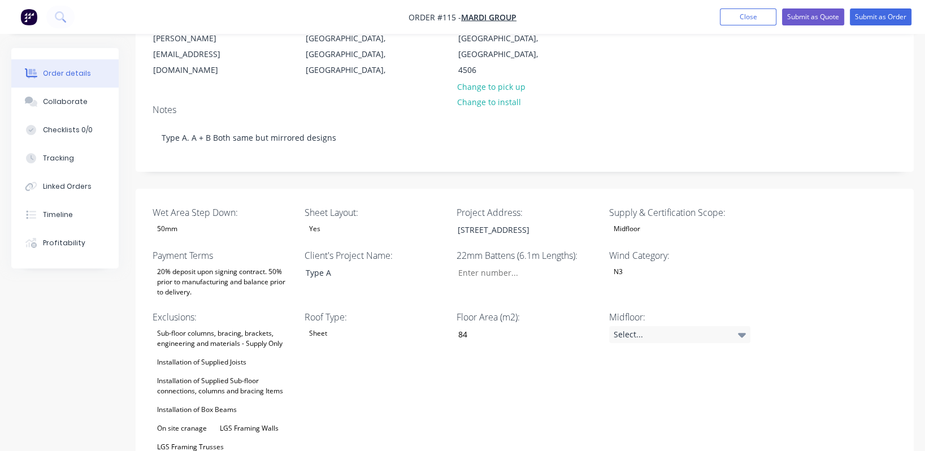
click at [386, 331] on div "Roof Type: Sheet" at bounding box center [375, 410] width 141 height 200
click at [744, 328] on icon at bounding box center [742, 334] width 8 height 12
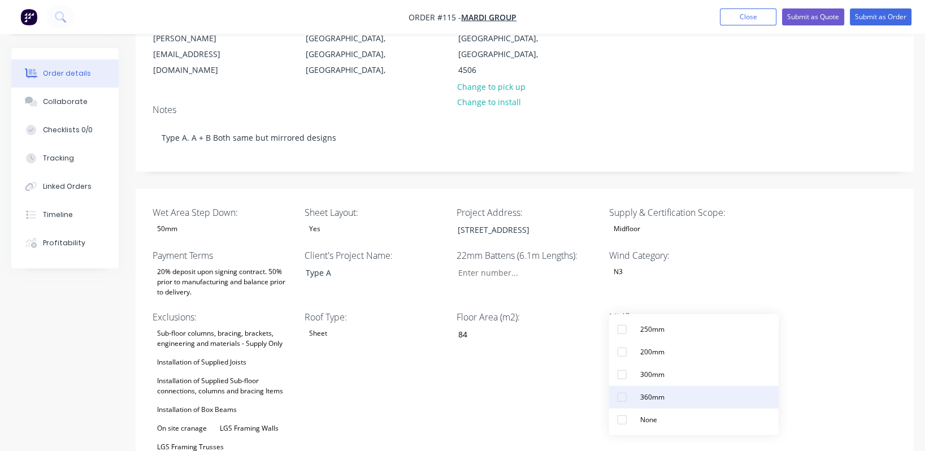
click at [678, 396] on button "360mm" at bounding box center [694, 397] width 170 height 23
click at [673, 398] on button "360mm" at bounding box center [694, 395] width 170 height 23
click at [863, 257] on div "Wet Area Step Down: 50mm Sheet Layout: Yes Project Address: [STREET_ADDRESS] Su…" at bounding box center [525, 460] width 778 height 543
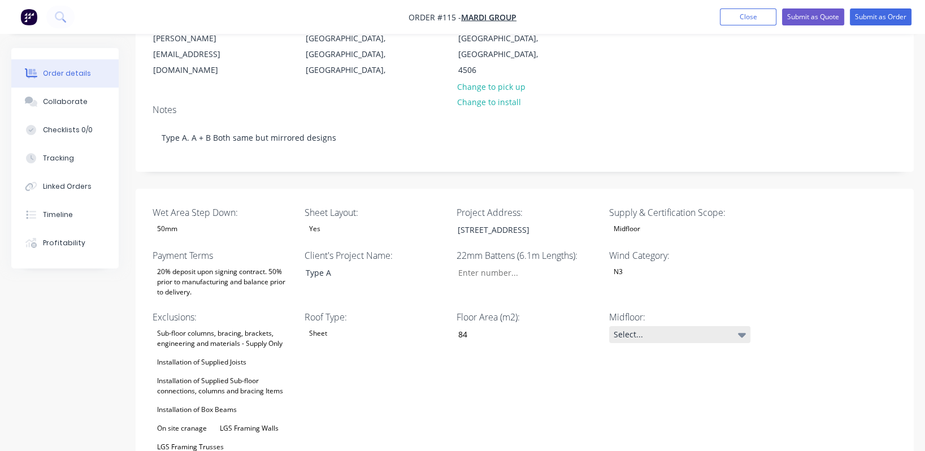
click at [733, 326] on div "Select..." at bounding box center [679, 334] width 141 height 17
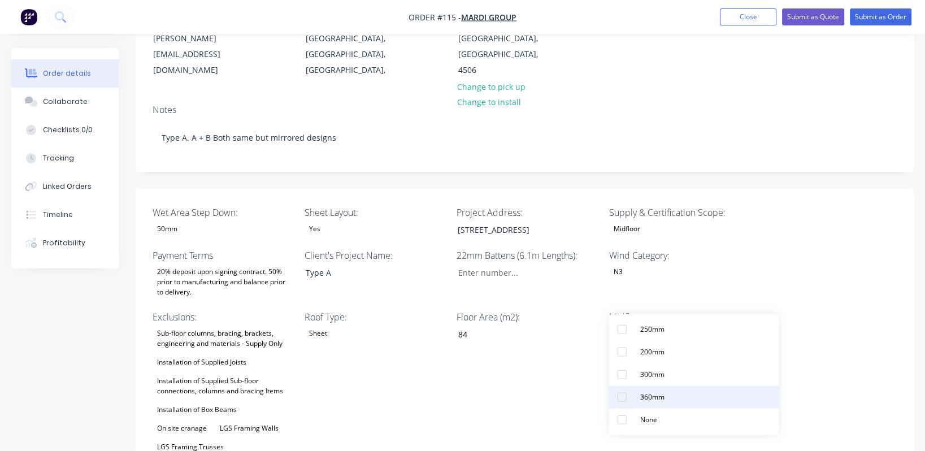
click at [651, 397] on div "360mm" at bounding box center [652, 397] width 33 height 15
click at [575, 392] on div "Floor Area (m2): 84" at bounding box center [527, 410] width 141 height 200
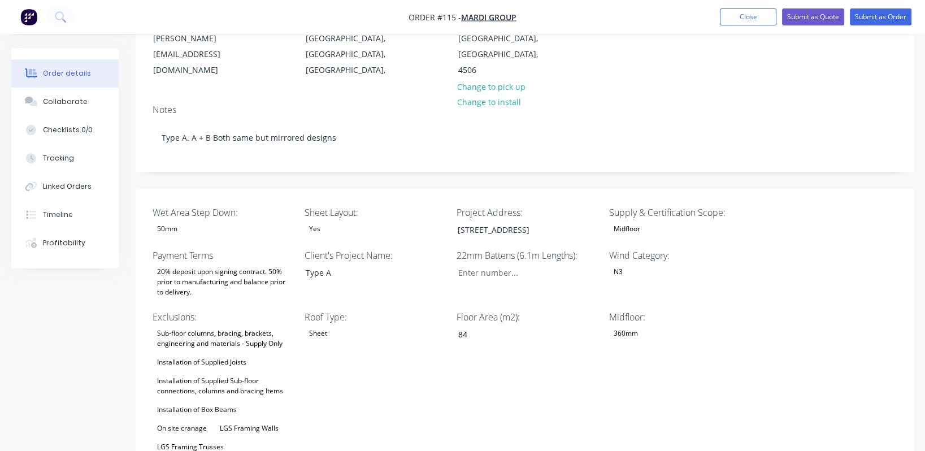
click at [410, 261] on div "Client's Project Name: Type A" at bounding box center [375, 274] width 141 height 51
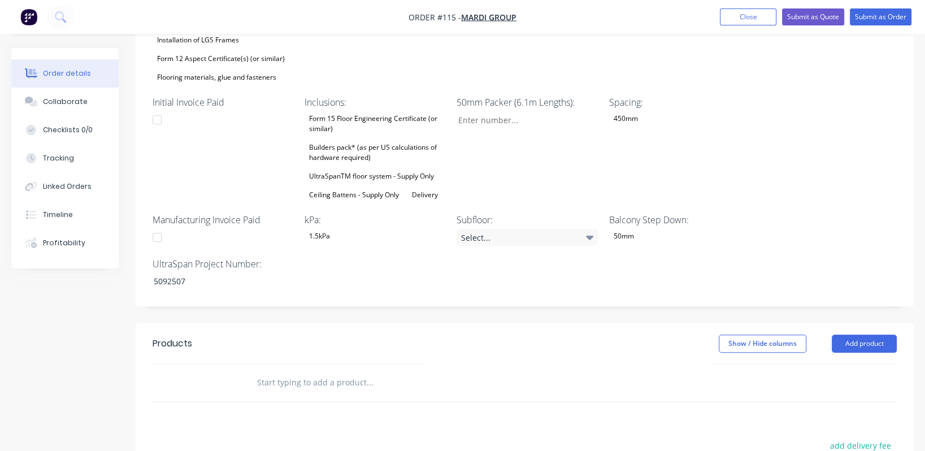
scroll to position [584, 0]
click at [585, 229] on div "Select..." at bounding box center [527, 237] width 141 height 17
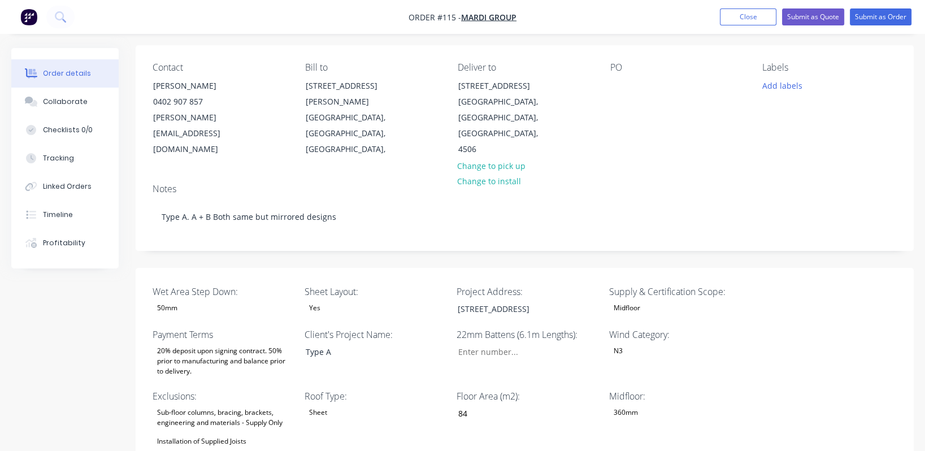
scroll to position [80, 0]
